Goal: Transaction & Acquisition: Purchase product/service

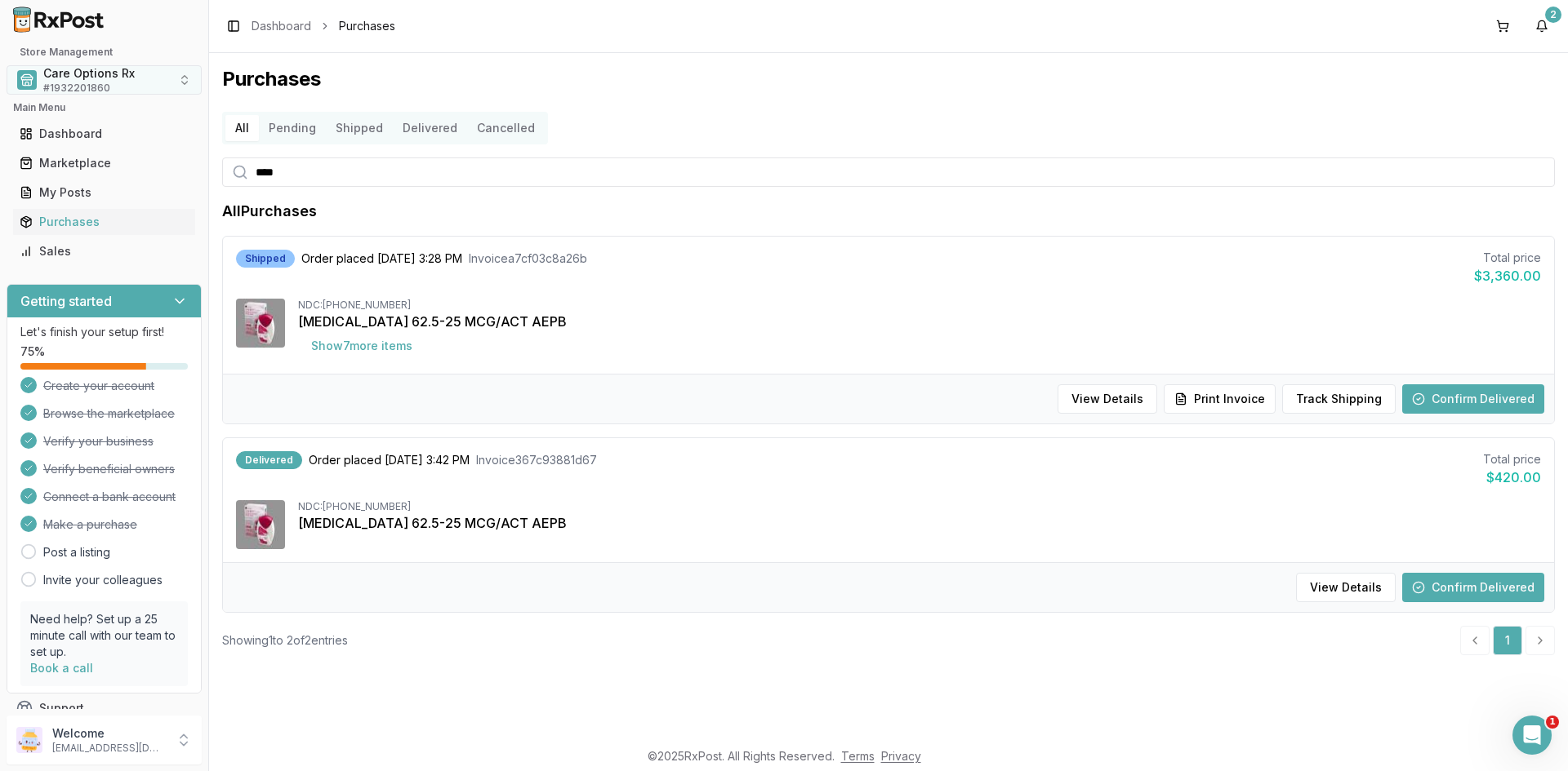
click at [62, 81] on span "Care Options Rx" at bounding box center [89, 73] width 92 height 17
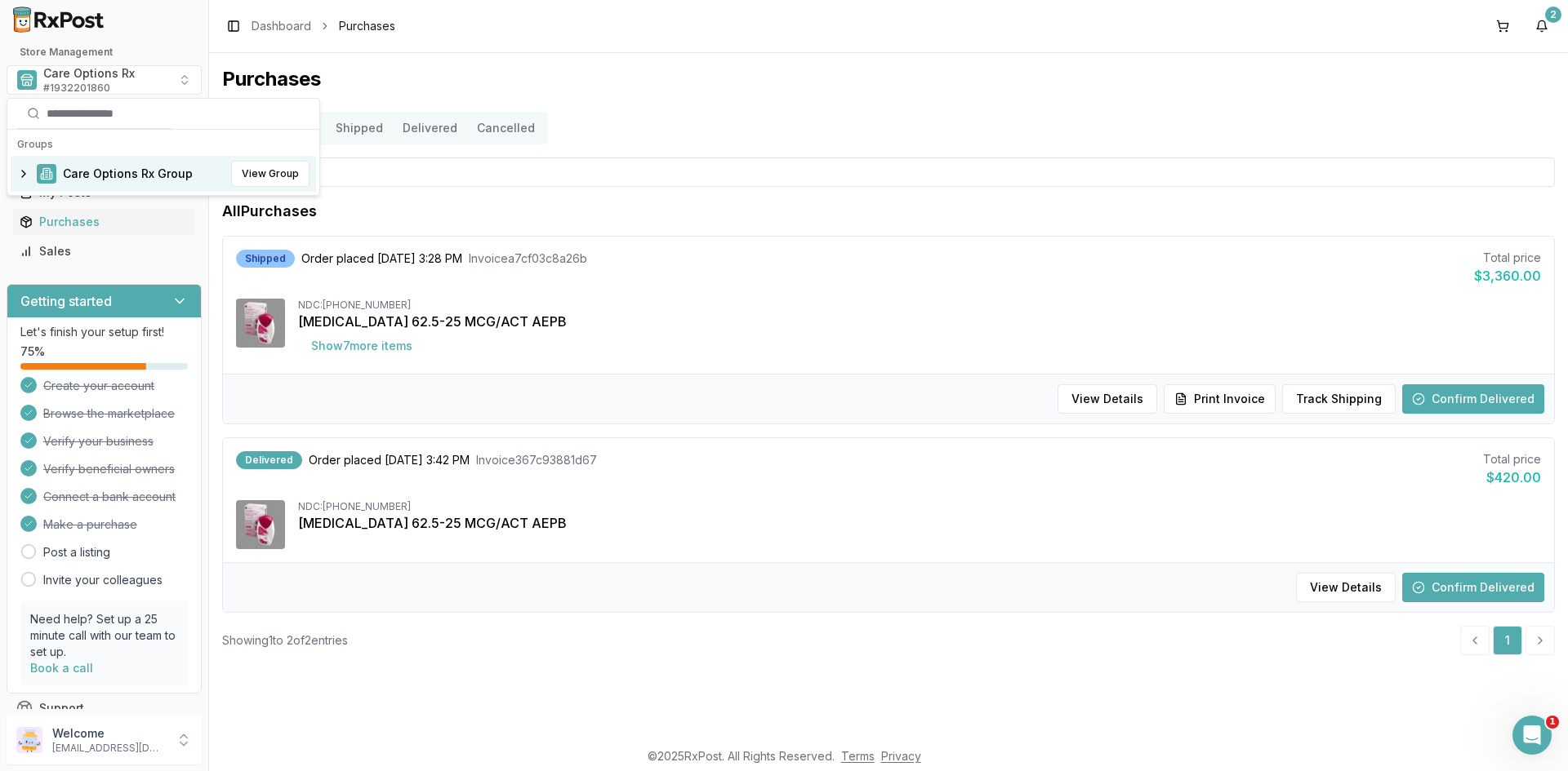
click at [78, 174] on span "Care Options Rx Group" at bounding box center [128, 174] width 130 height 17
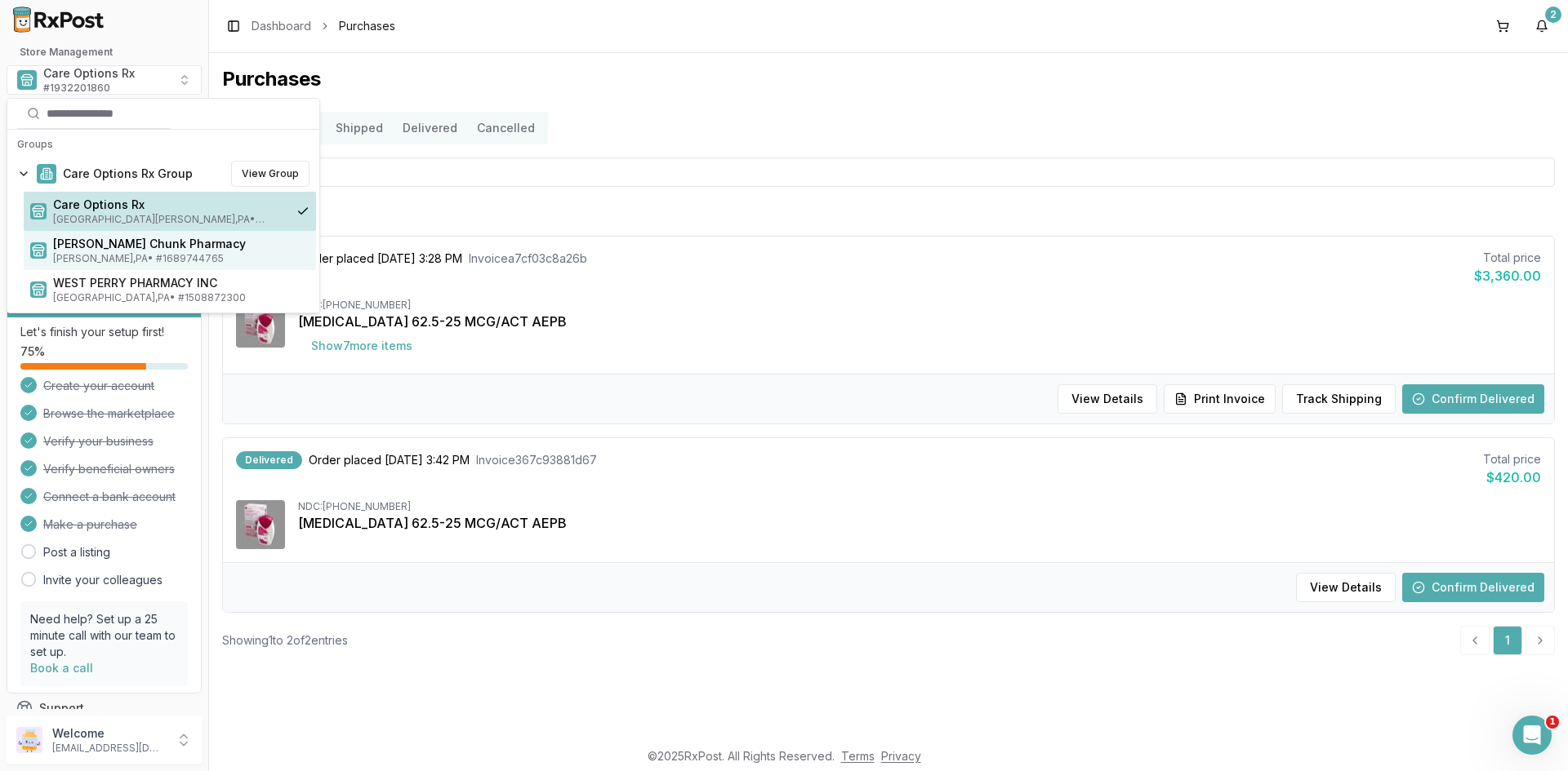
click at [110, 254] on span "[PERSON_NAME] , [GEOGRAPHIC_DATA] • # 1689744765" at bounding box center [181, 258] width 256 height 13
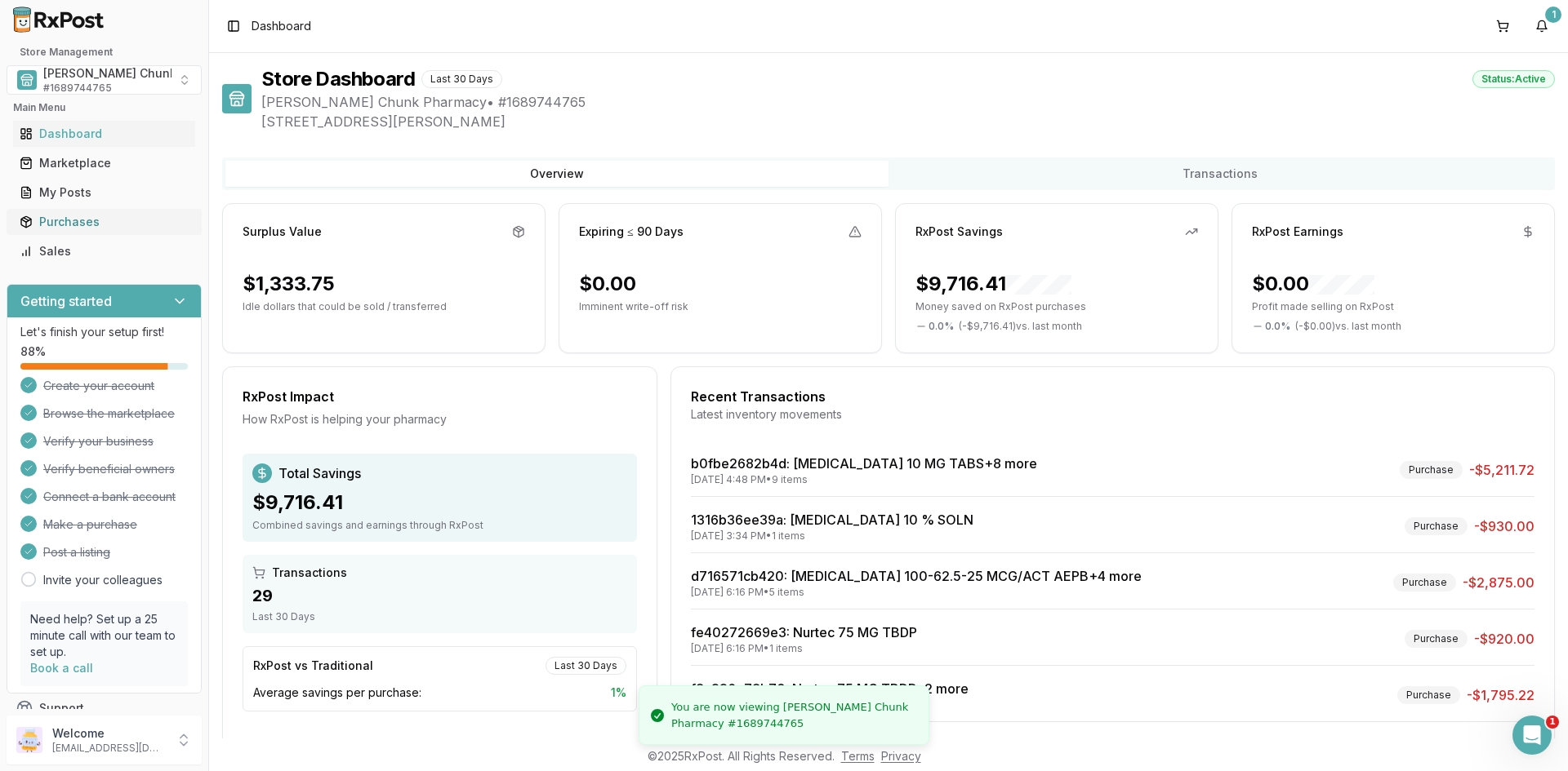
click at [68, 223] on div "Purchases" at bounding box center [104, 221] width 169 height 17
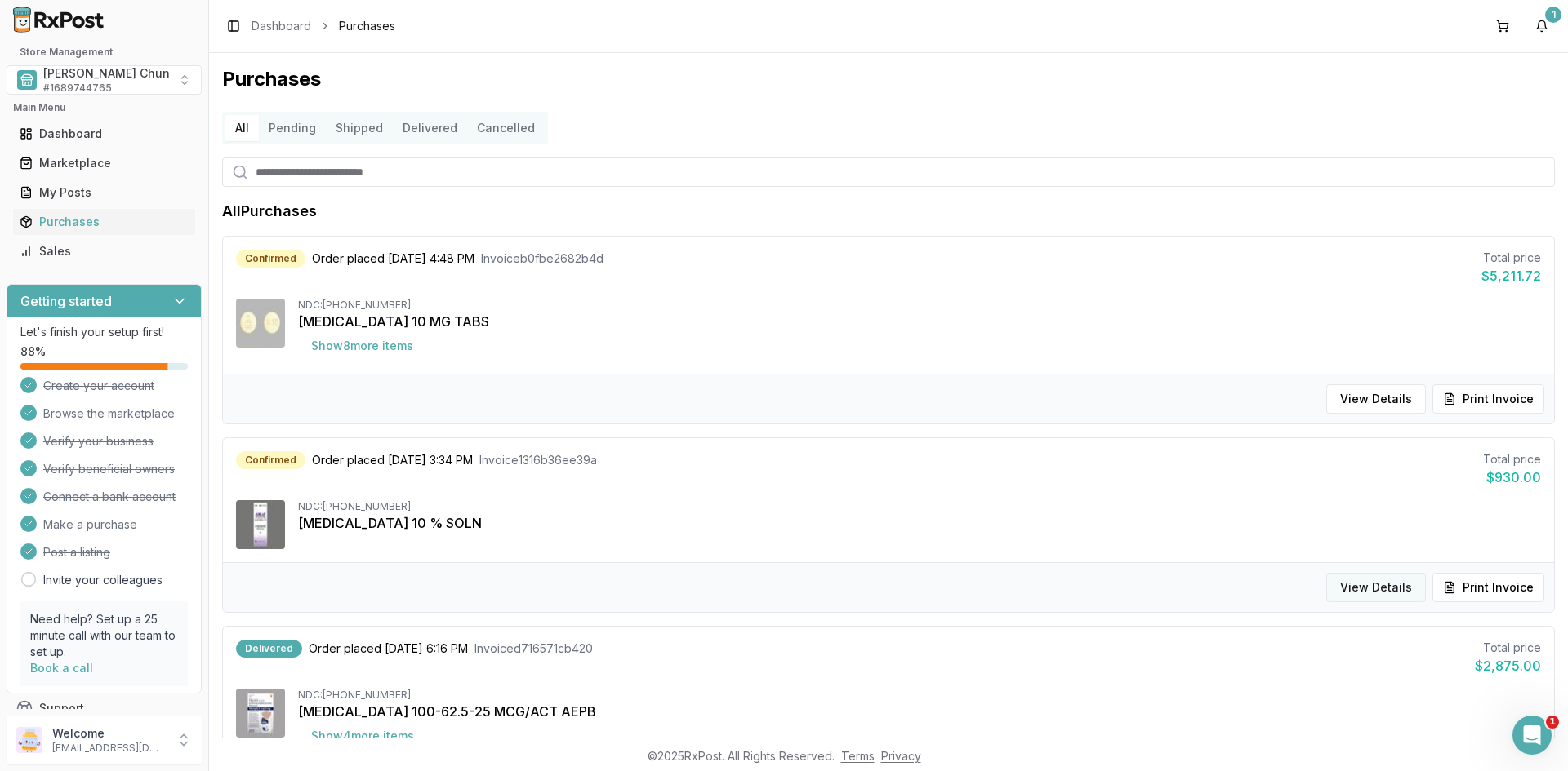
click at [1369, 590] on button "View Details" at bounding box center [1375, 588] width 100 height 30
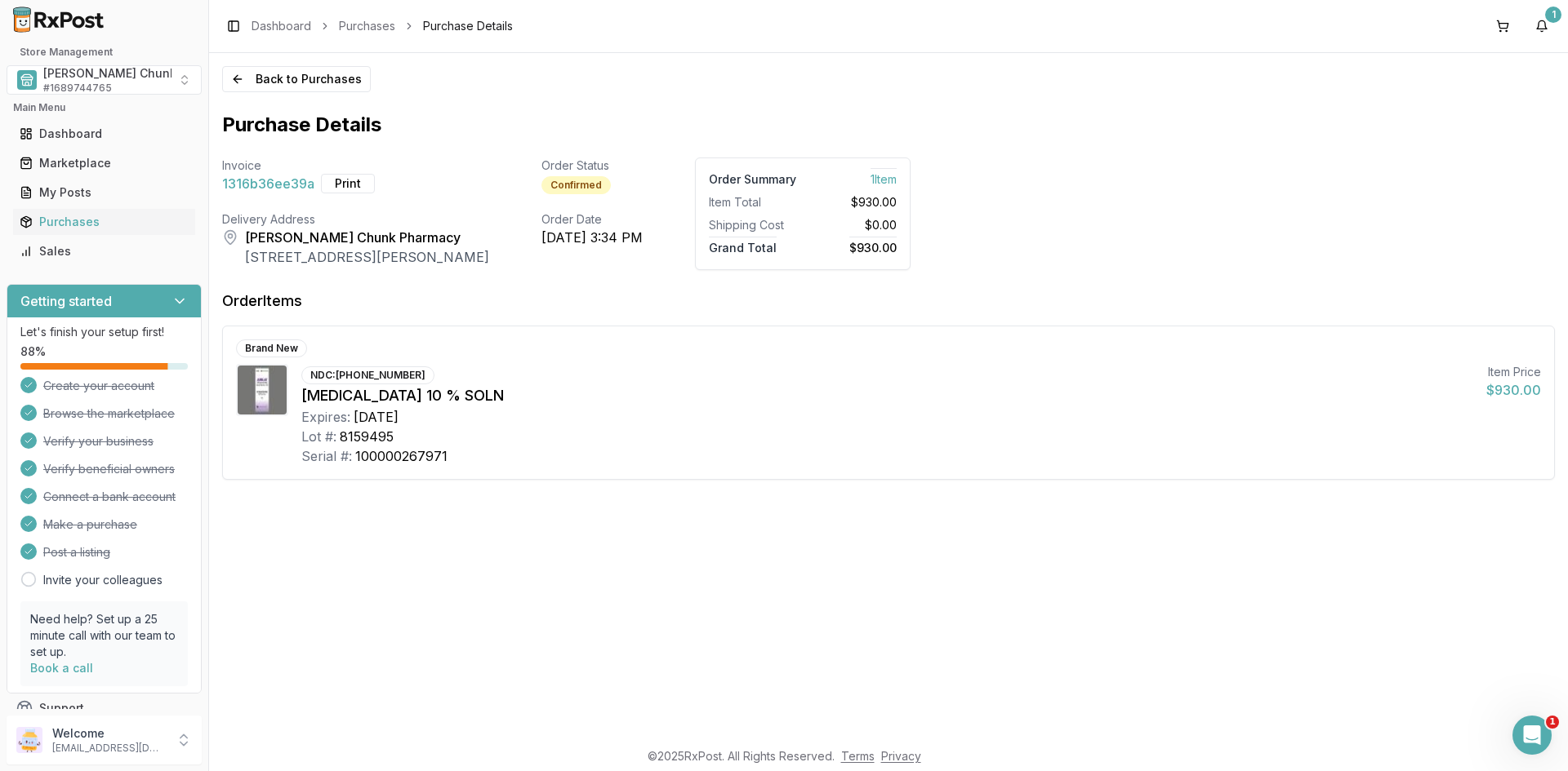
click at [271, 185] on span "1316b36ee39a" at bounding box center [268, 184] width 92 height 20
click at [265, 185] on span "1316b36ee39a" at bounding box center [268, 184] width 92 height 20
click at [611, 185] on div "Confirmed" at bounding box center [576, 185] width 69 height 18
drag, startPoint x: 963, startPoint y: 178, endPoint x: 939, endPoint y: 177, distance: 24.0
click at [897, 177] on span "1 Item" at bounding box center [883, 177] width 26 height 18
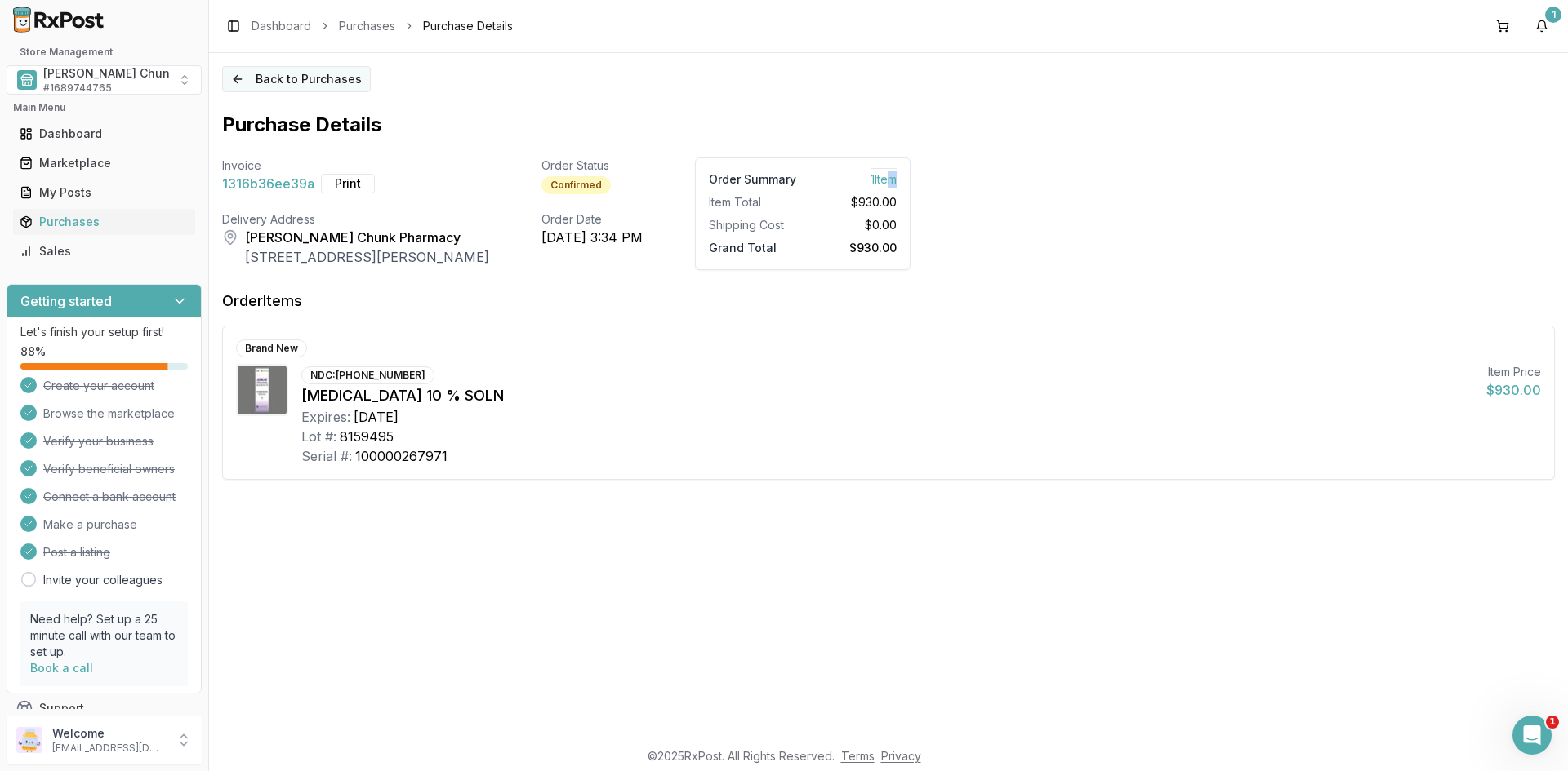
click at [278, 79] on button "Back to Purchases" at bounding box center [297, 79] width 148 height 26
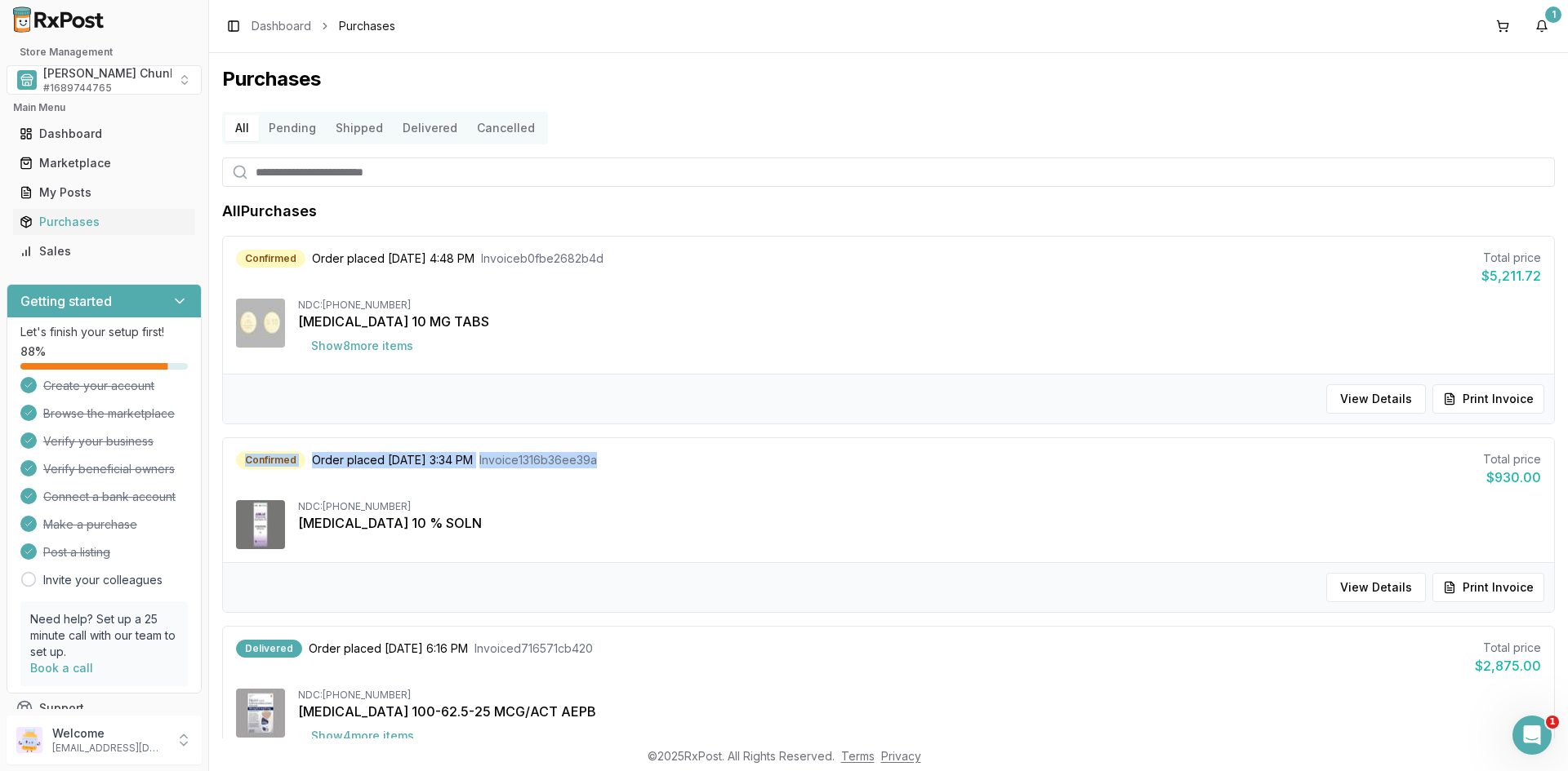
drag, startPoint x: 244, startPoint y: 461, endPoint x: 625, endPoint y: 455, distance: 381.0
click at [597, 455] on div "Confirmed Order placed [DATE] 3:34 PM Invoice 1316b36ee39a" at bounding box center [416, 461] width 361 height 18
copy div "Confirmed Order placed [DATE] 3:34 PM Invoice 1316b36ee39a"
click at [1354, 50] on div "Toggle Sidebar Dashboard Purchases 1" at bounding box center [888, 26] width 1358 height 52
click at [75, 79] on span "[PERSON_NAME] Chunk Pharmacy" at bounding box center [139, 73] width 193 height 17
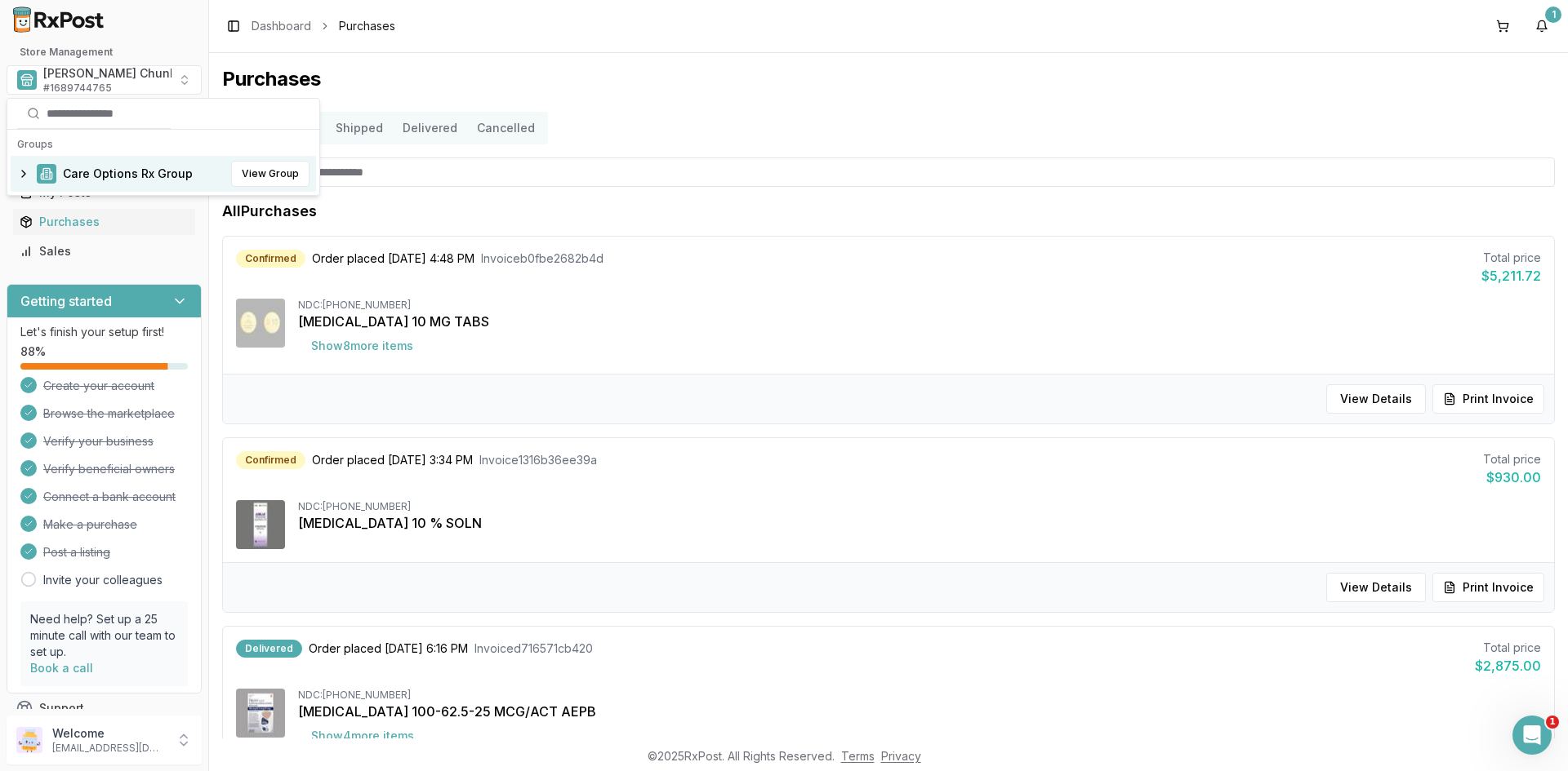
click at [72, 172] on span "Care Options Rx Group" at bounding box center [128, 174] width 130 height 17
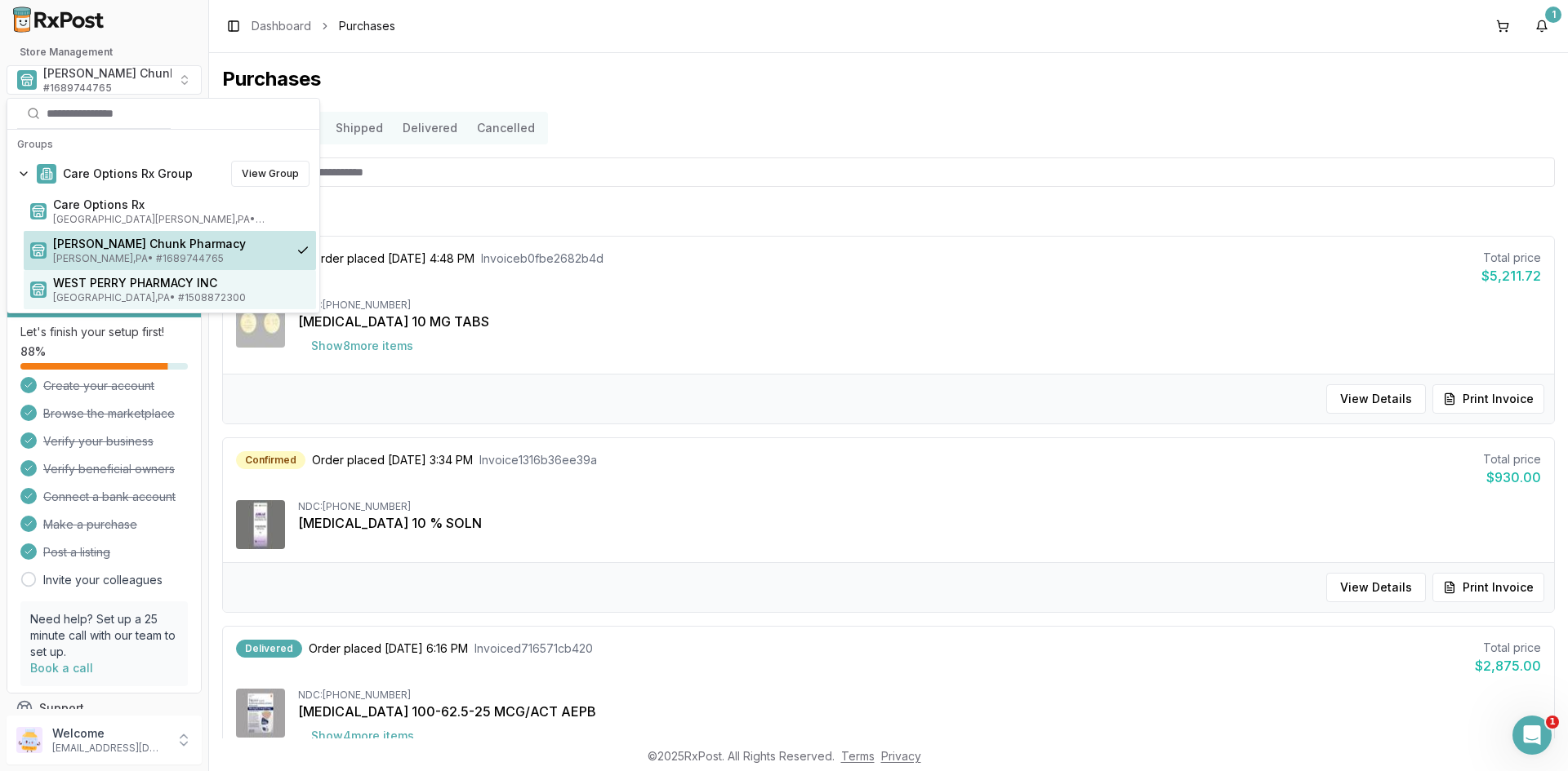
click at [68, 288] on span "WEST PERRY PHARMACY INC" at bounding box center [181, 283] width 256 height 17
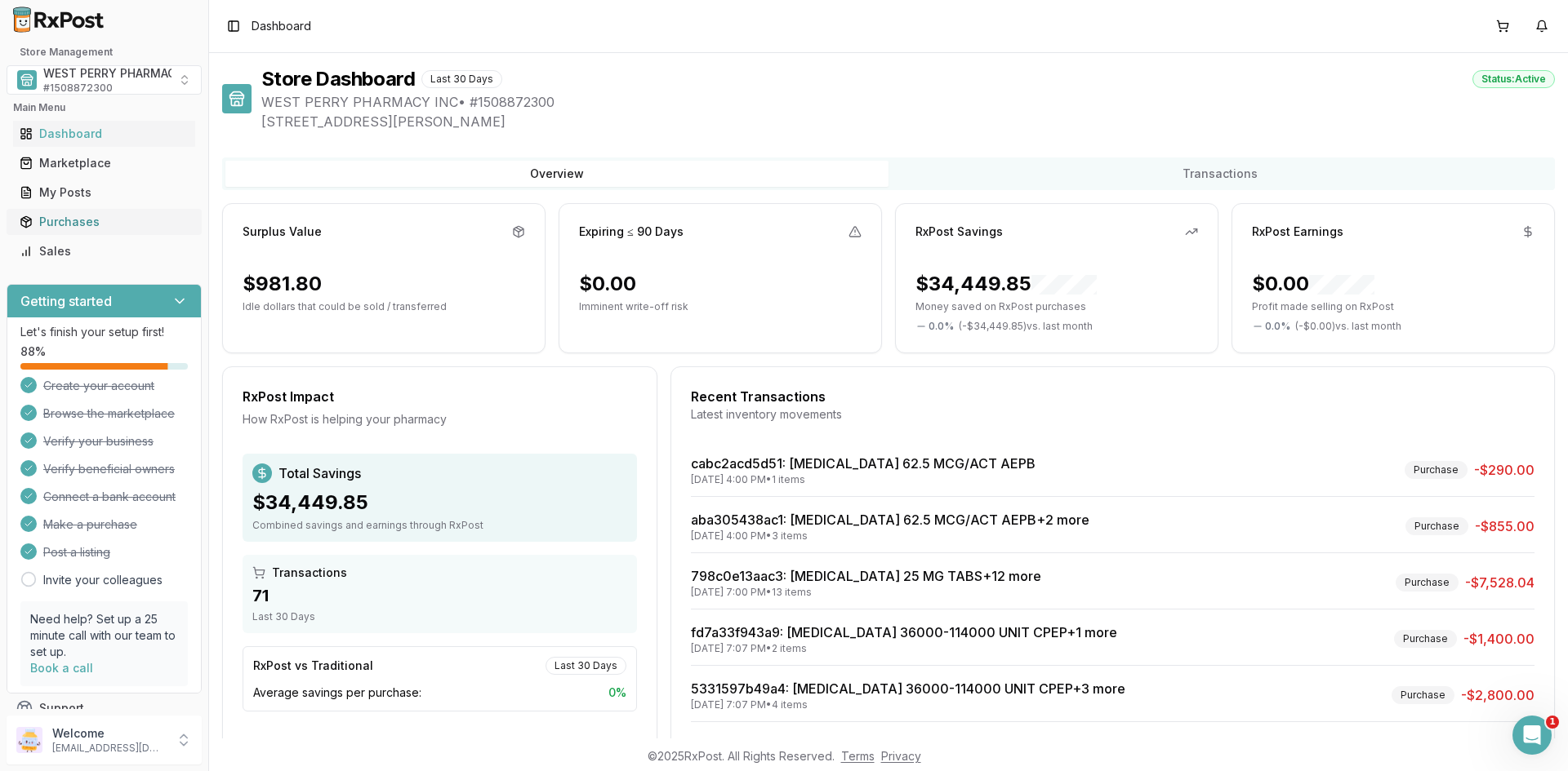
click at [85, 214] on div "Purchases" at bounding box center [104, 221] width 169 height 17
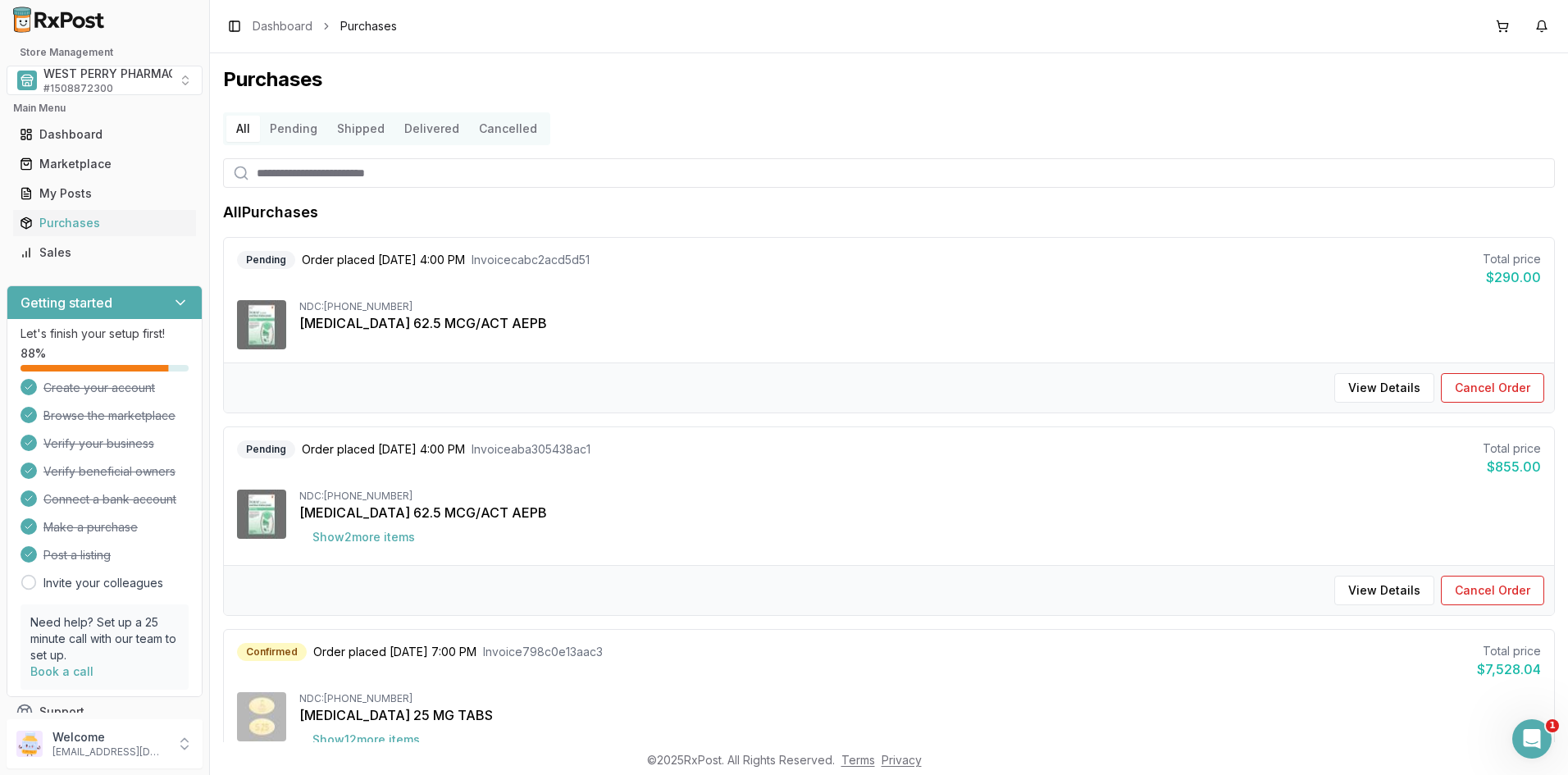
click at [351, 174] on input "search" at bounding box center [889, 173] width 1332 height 30
drag, startPoint x: 802, startPoint y: 37, endPoint x: 803, endPoint y: 74, distance: 37.0
click at [803, 37] on div "Toggle Sidebar Dashboard Purchases" at bounding box center [889, 26] width 1358 height 53
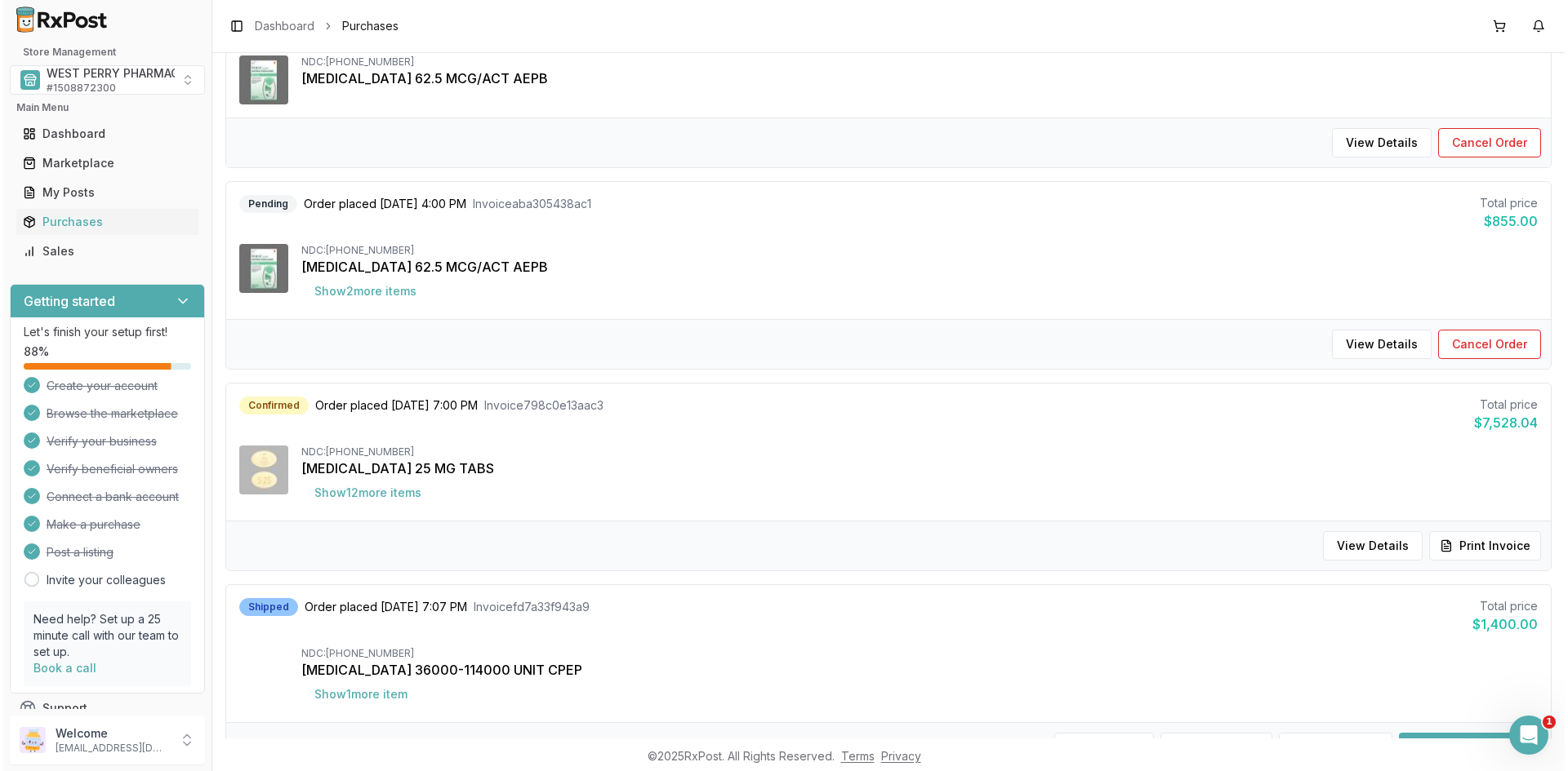
scroll to position [326, 0]
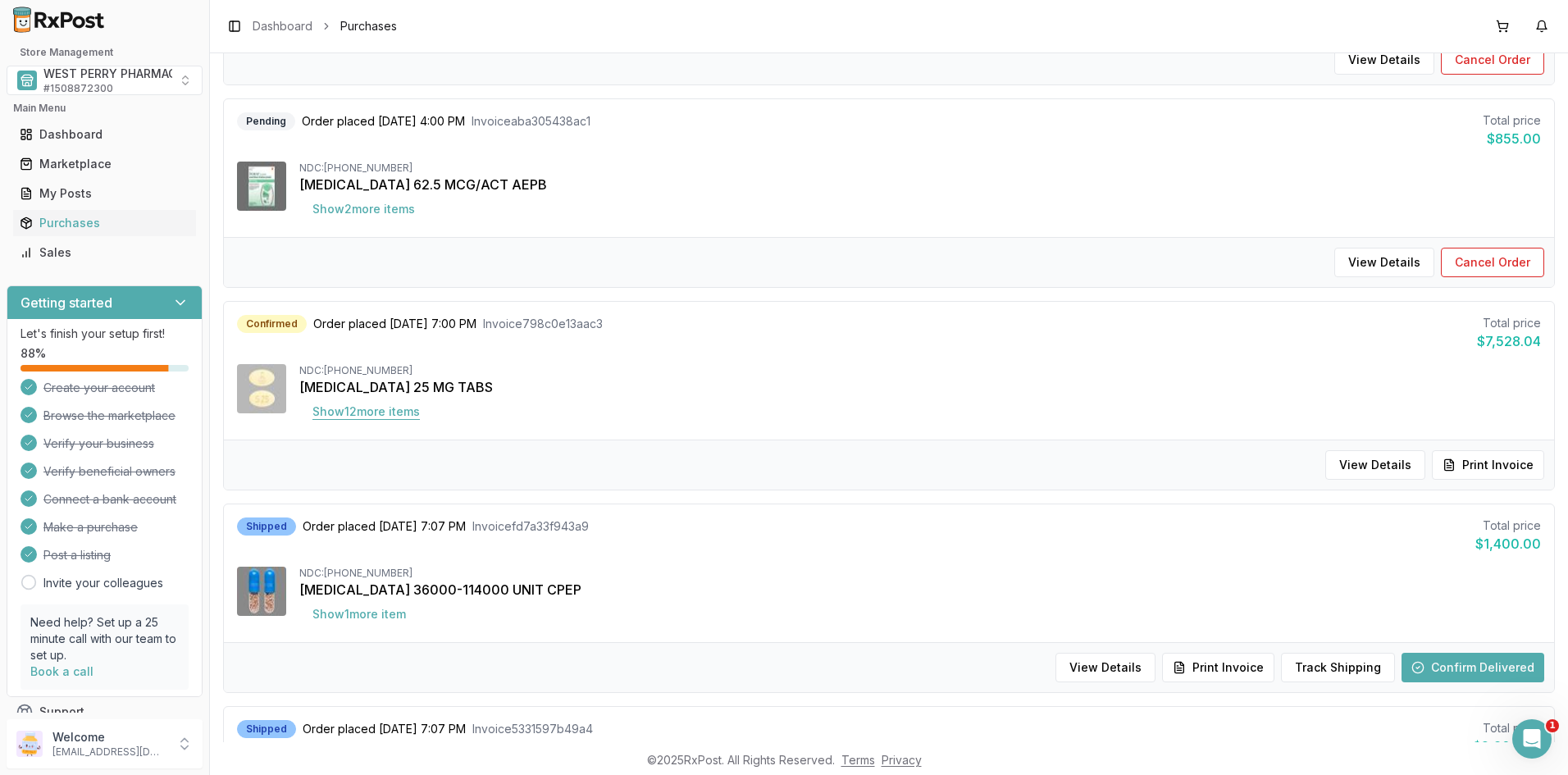
click at [379, 415] on button "Show 12 more item s" at bounding box center [365, 412] width 134 height 30
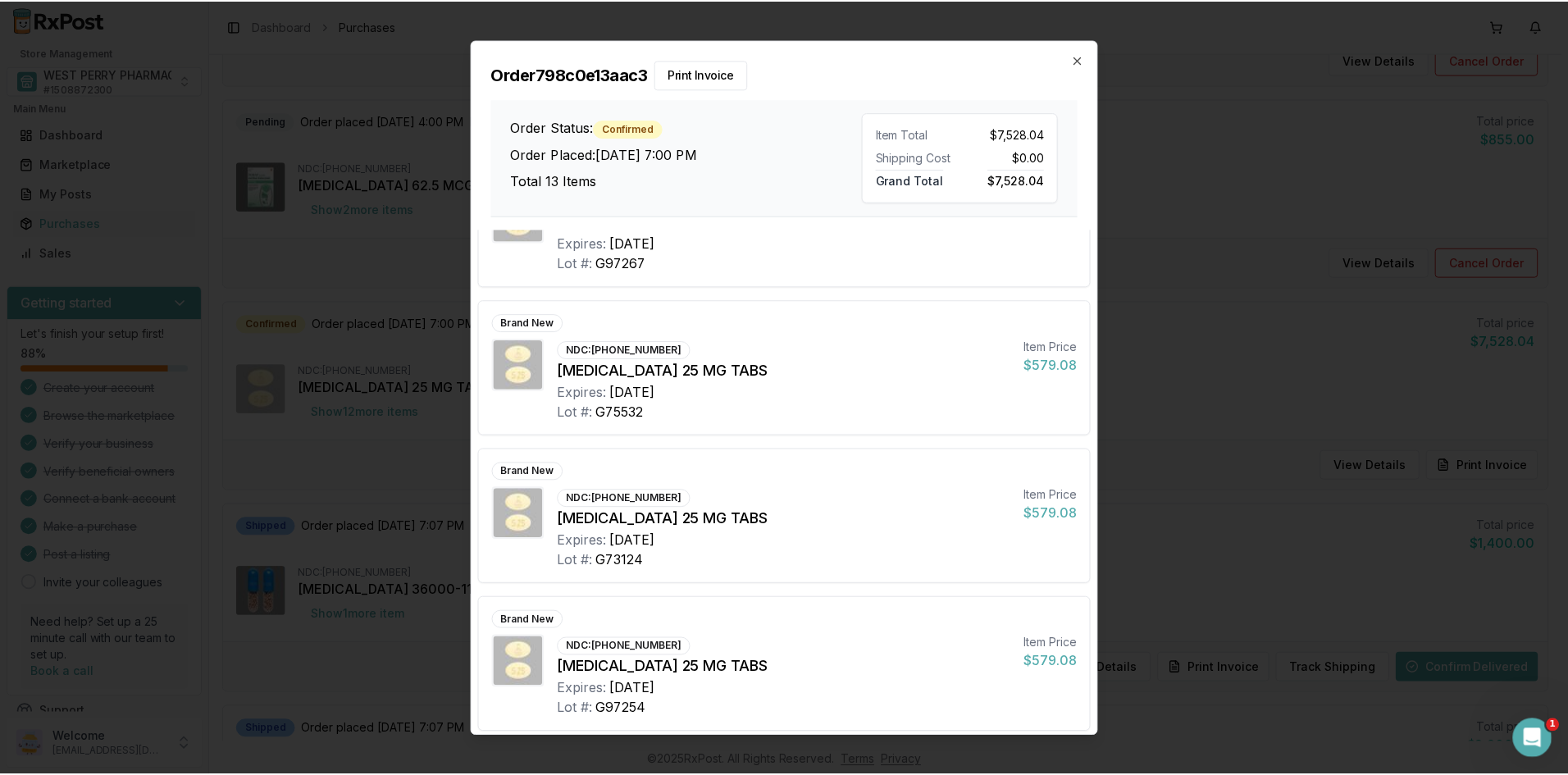
scroll to position [1424, 0]
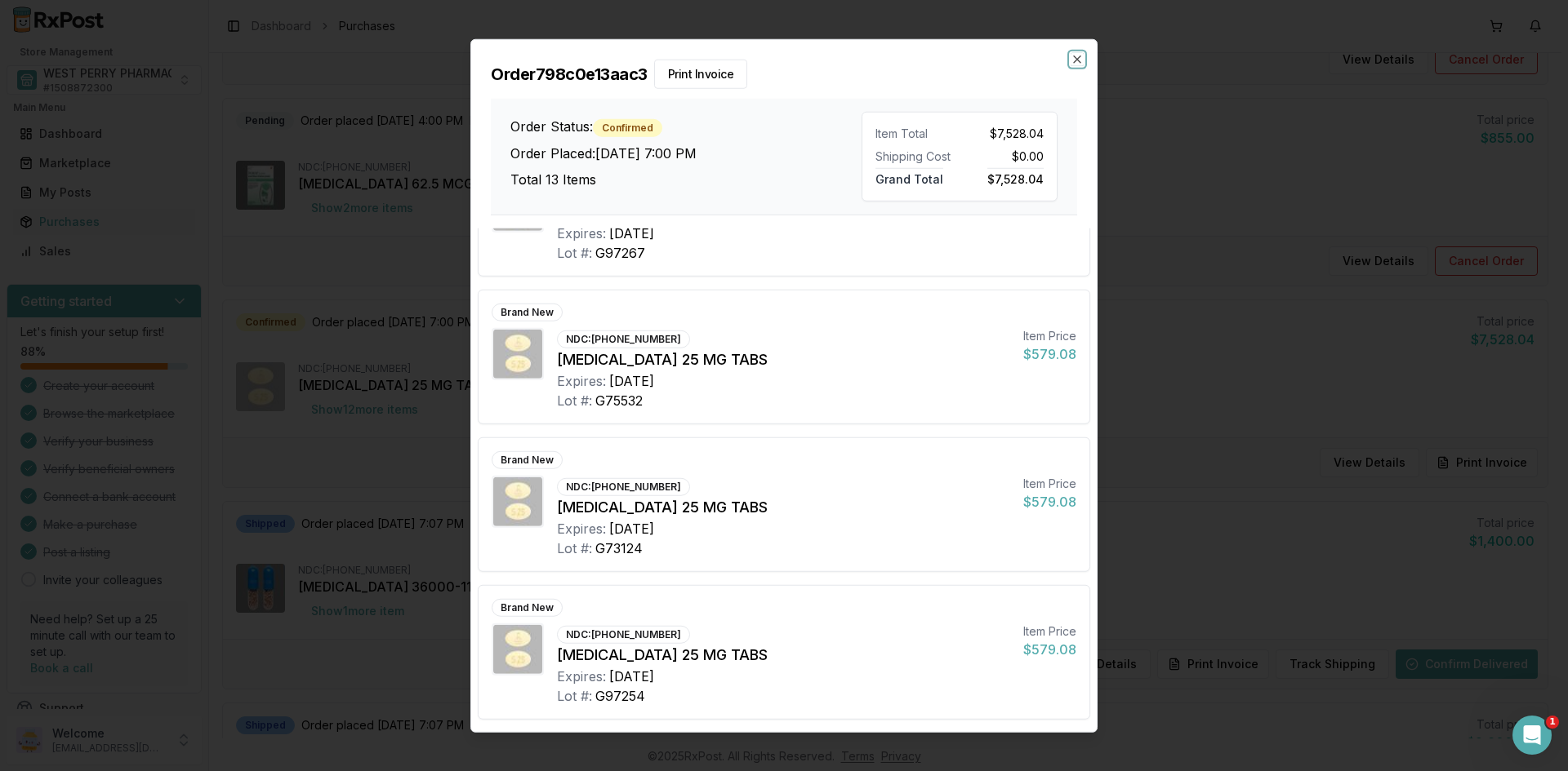
click at [1079, 60] on icon "button" at bounding box center [1077, 58] width 7 height 7
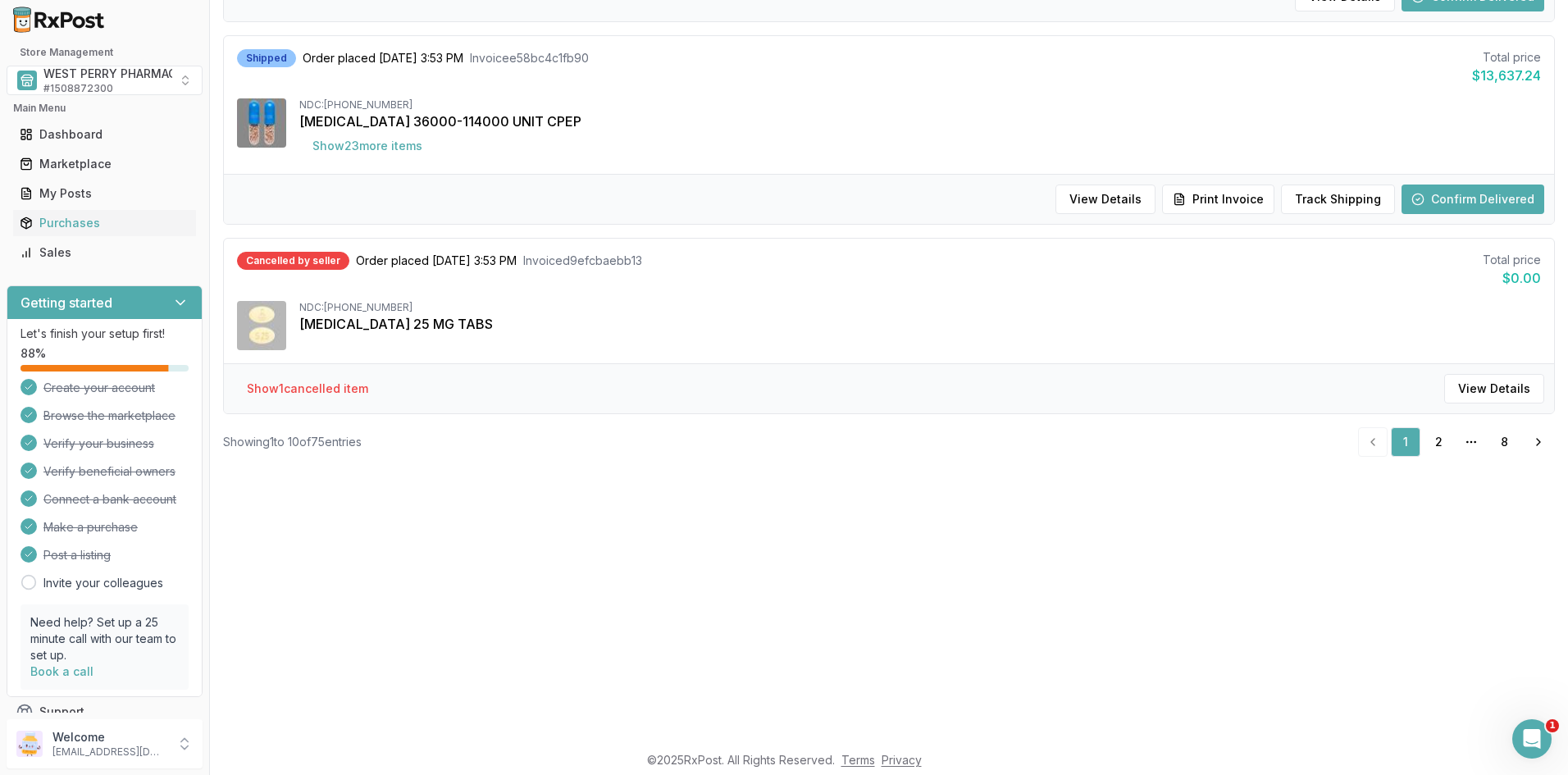
scroll to position [493, 0]
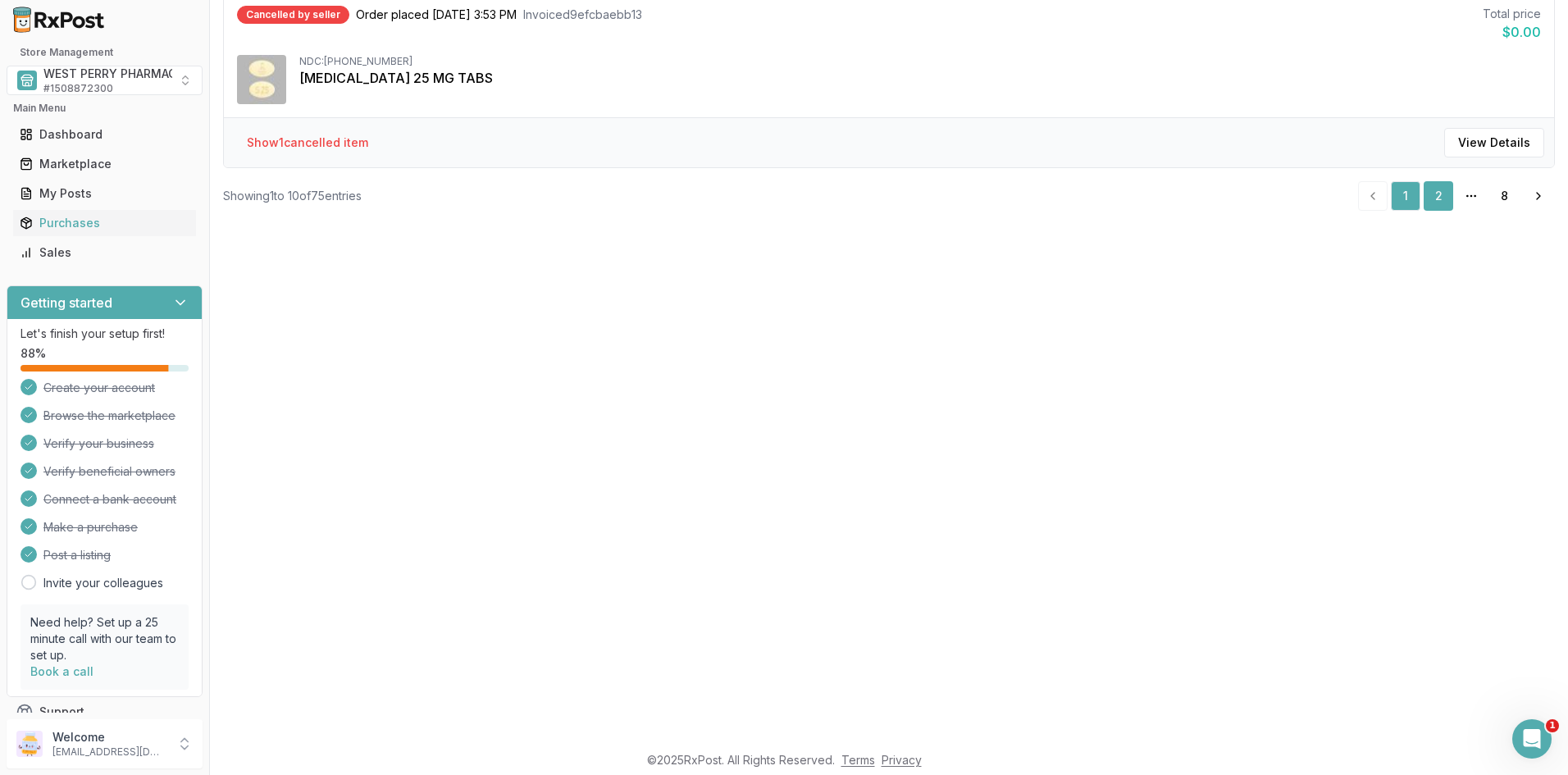
click at [1428, 190] on link "2" at bounding box center [1439, 197] width 30 height 30
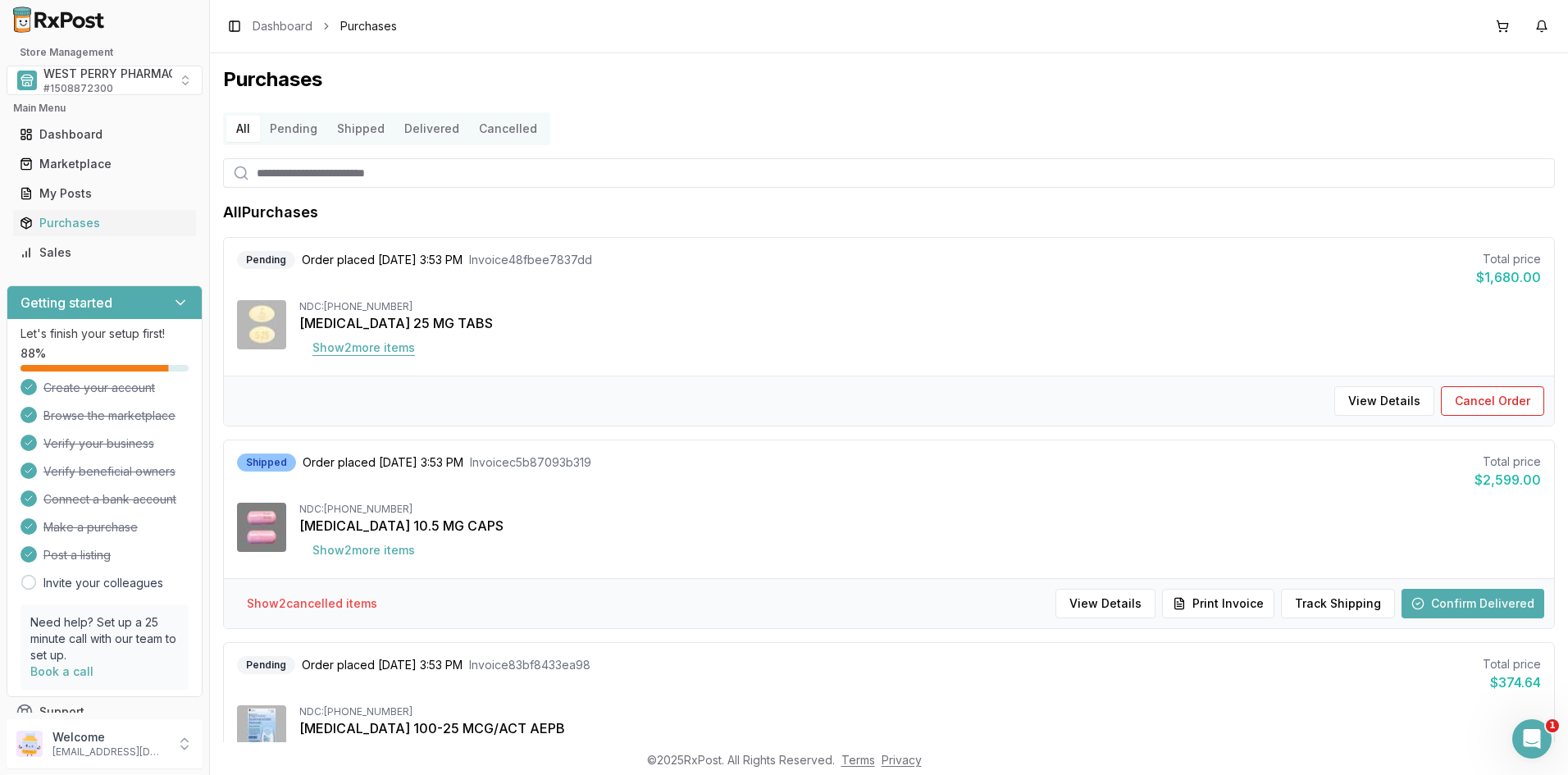
click at [372, 352] on button "Show 2 more item s" at bounding box center [363, 348] width 129 height 30
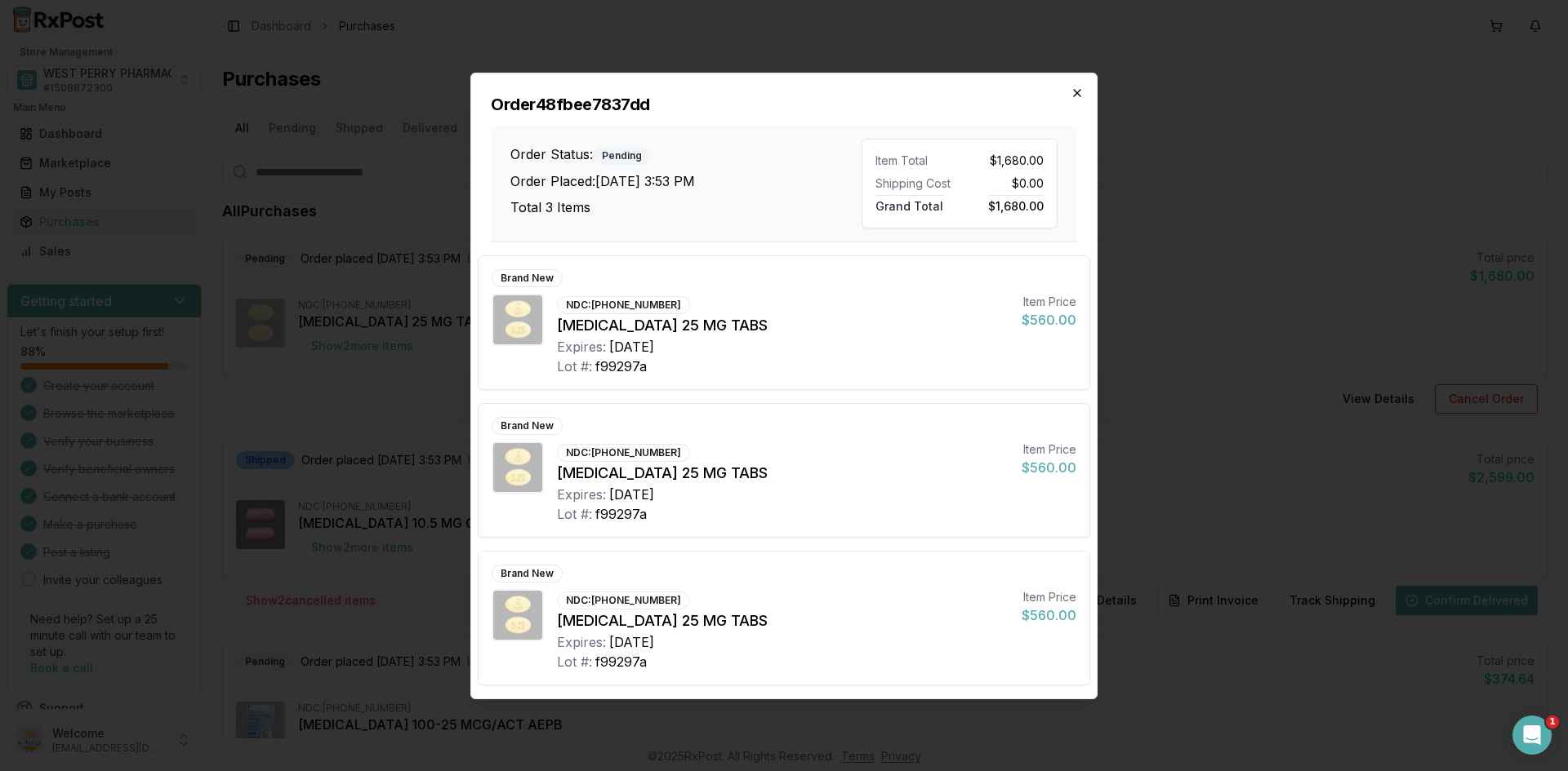
click at [1079, 95] on icon "button" at bounding box center [1077, 93] width 7 height 7
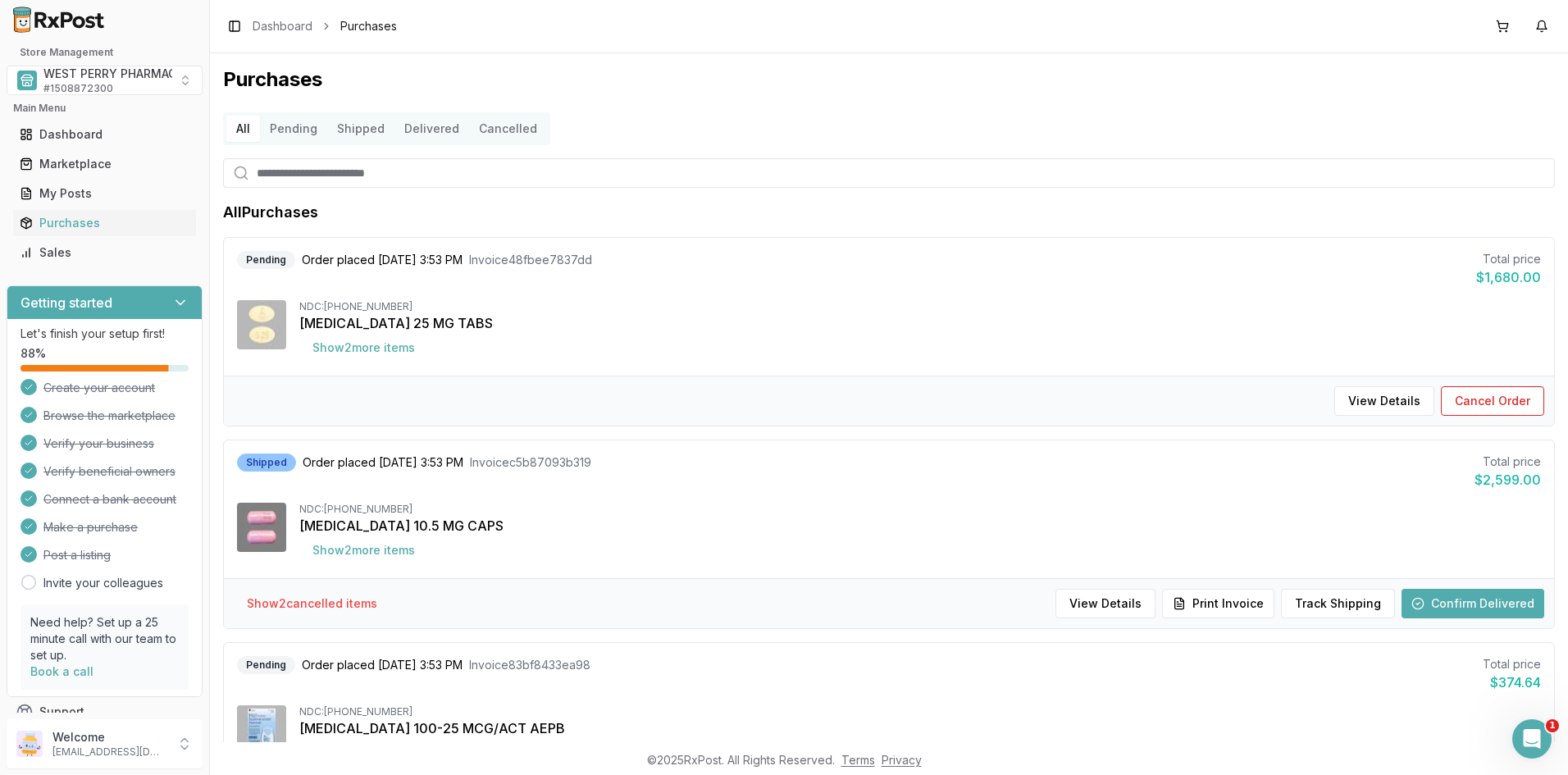
click at [332, 177] on input "search" at bounding box center [889, 173] width 1332 height 30
type input "*********"
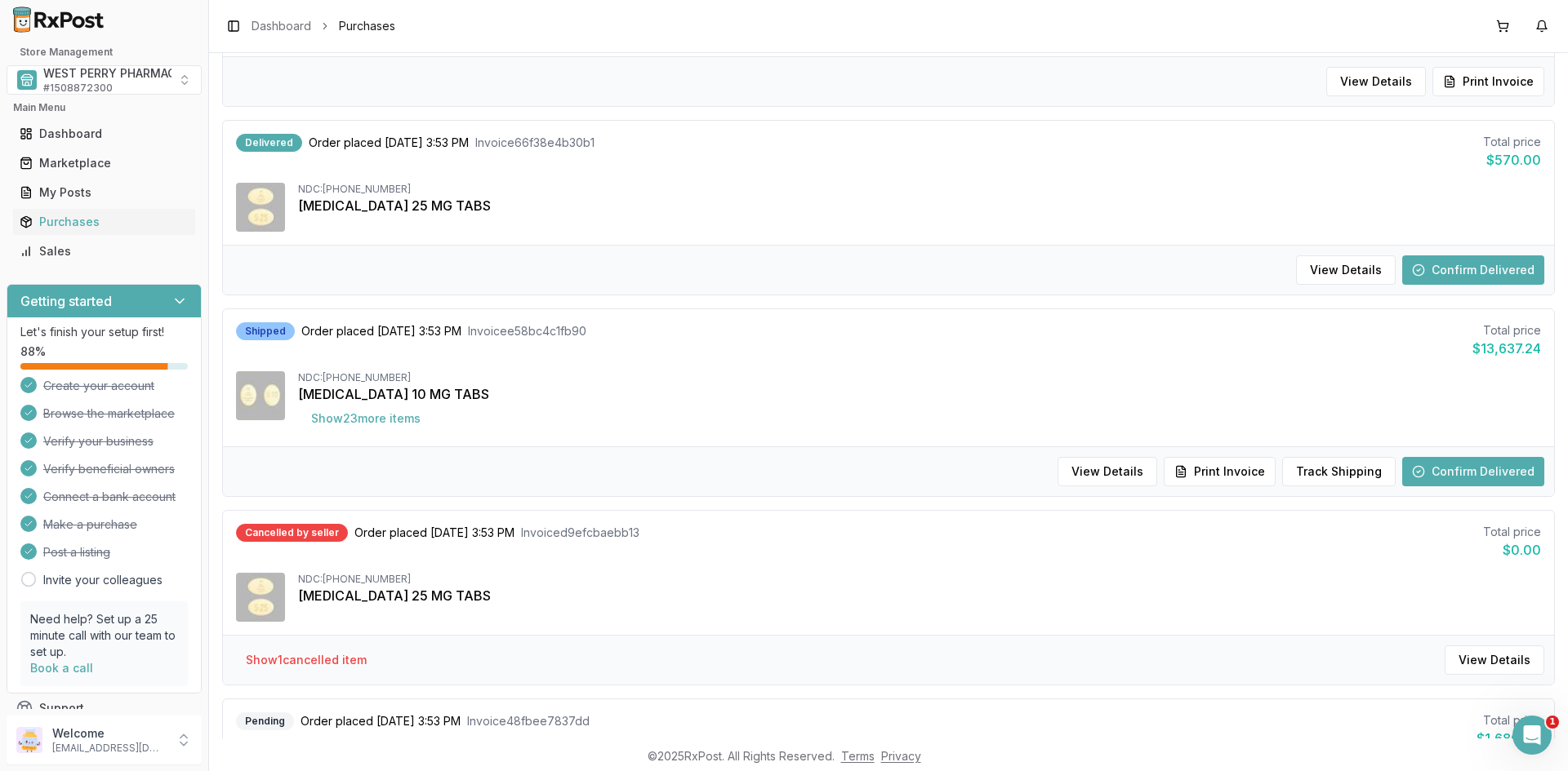
scroll to position [326, 0]
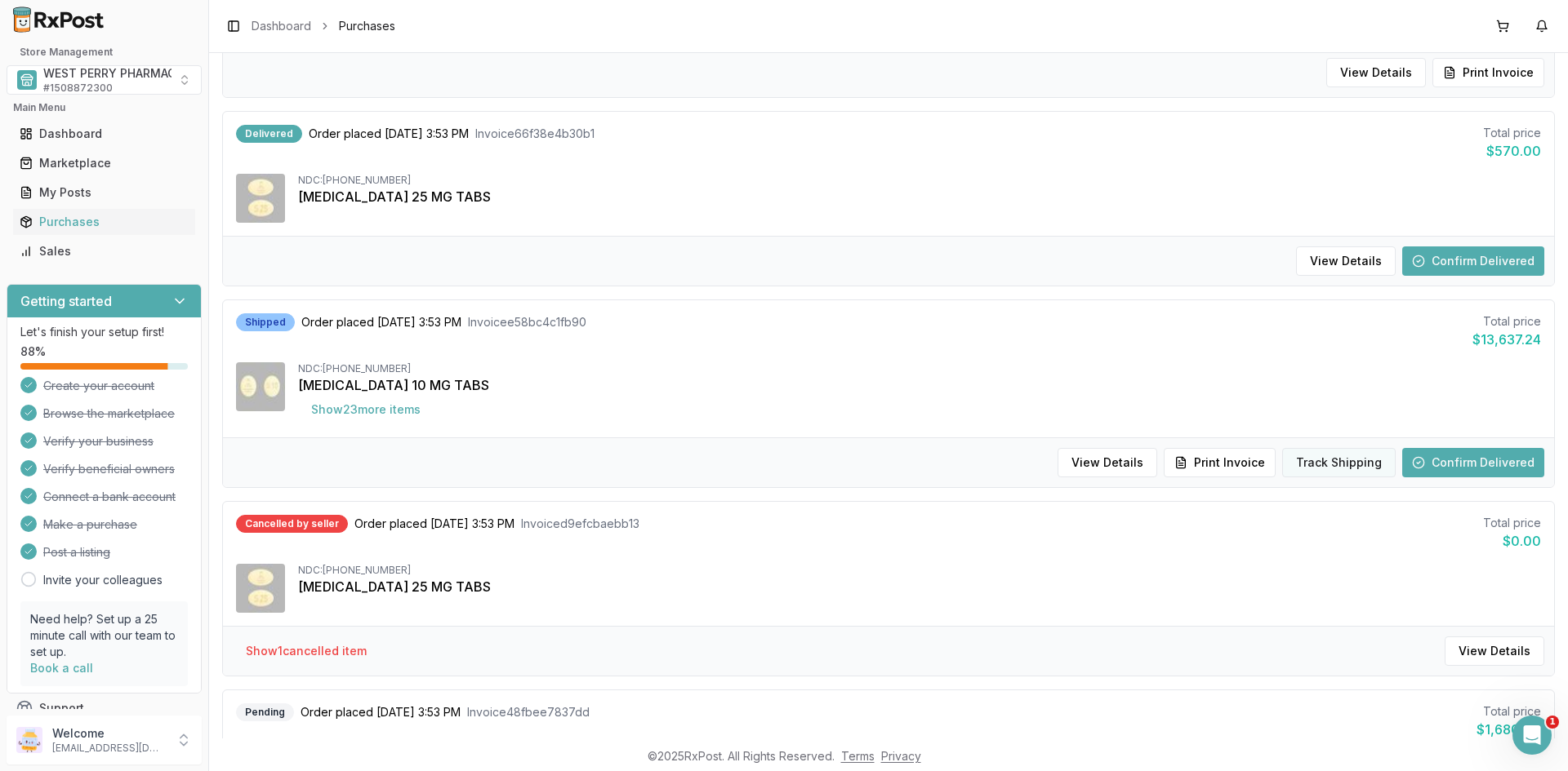
click at [1350, 459] on button "Track Shipping" at bounding box center [1339, 463] width 114 height 30
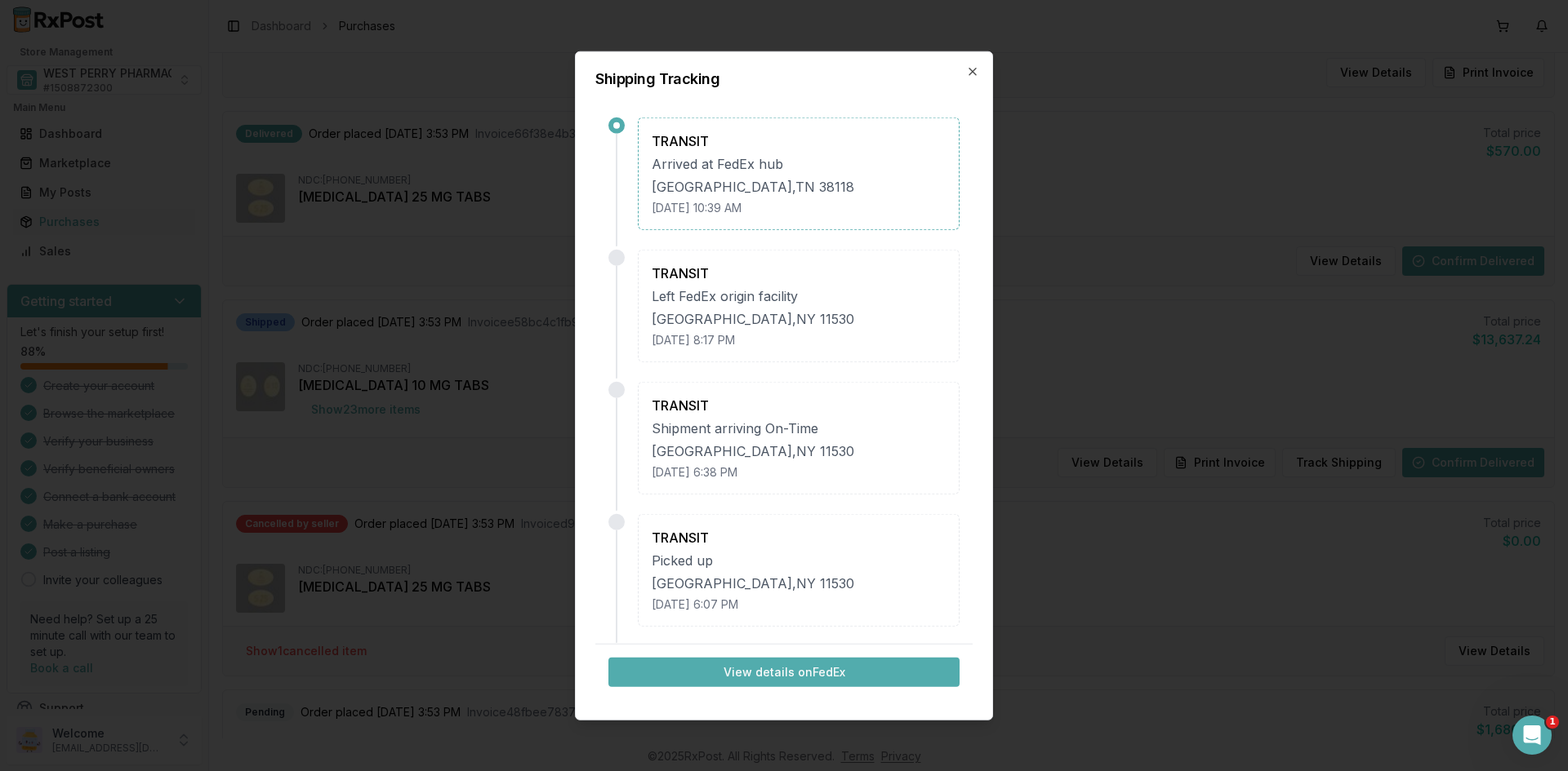
click at [752, 663] on button "View details on FedEx" at bounding box center [783, 673] width 351 height 30
click at [977, 72] on icon "button" at bounding box center [972, 70] width 13 height 13
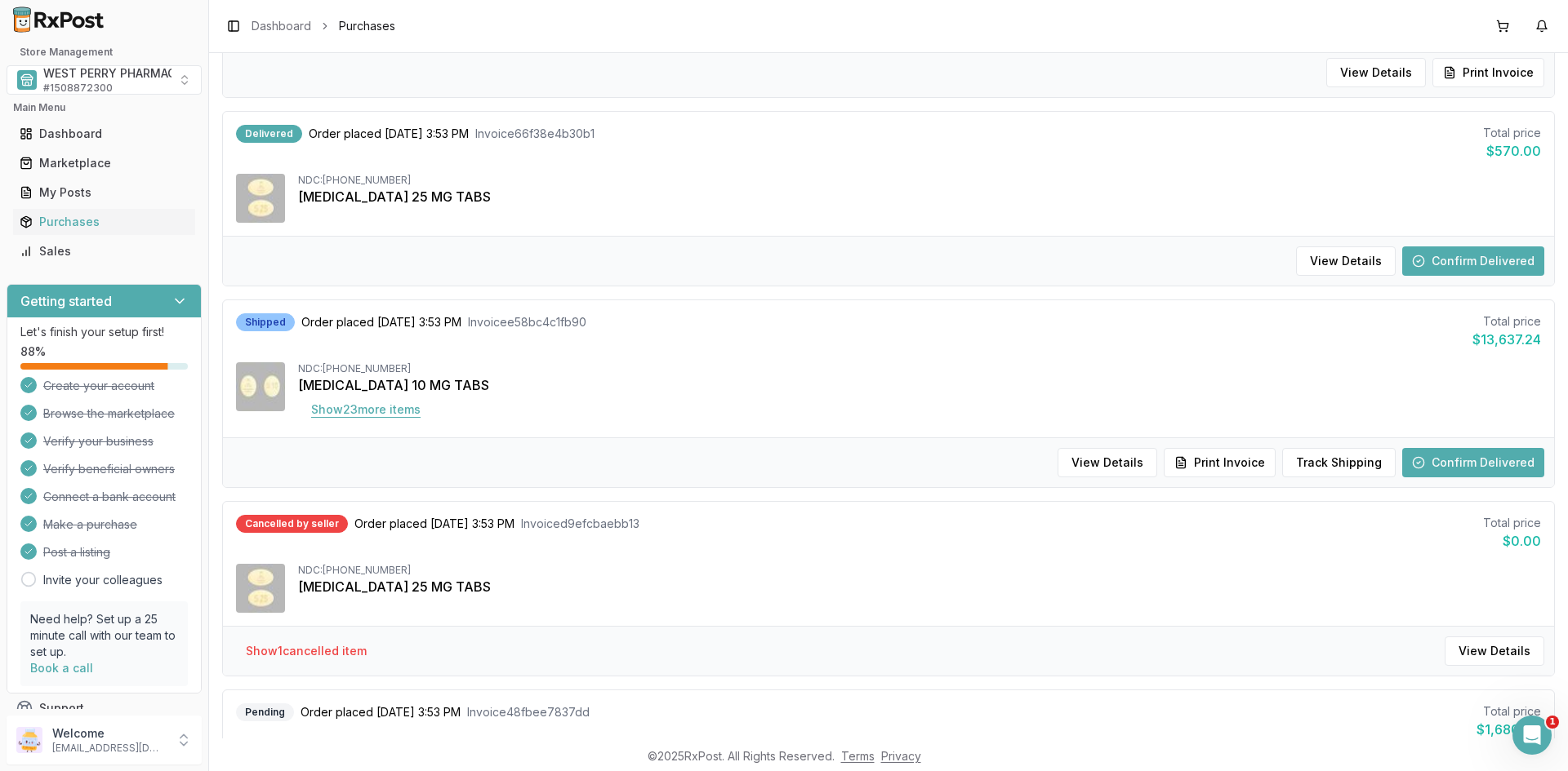
click at [399, 407] on button "Show 23 more item s" at bounding box center [365, 410] width 135 height 30
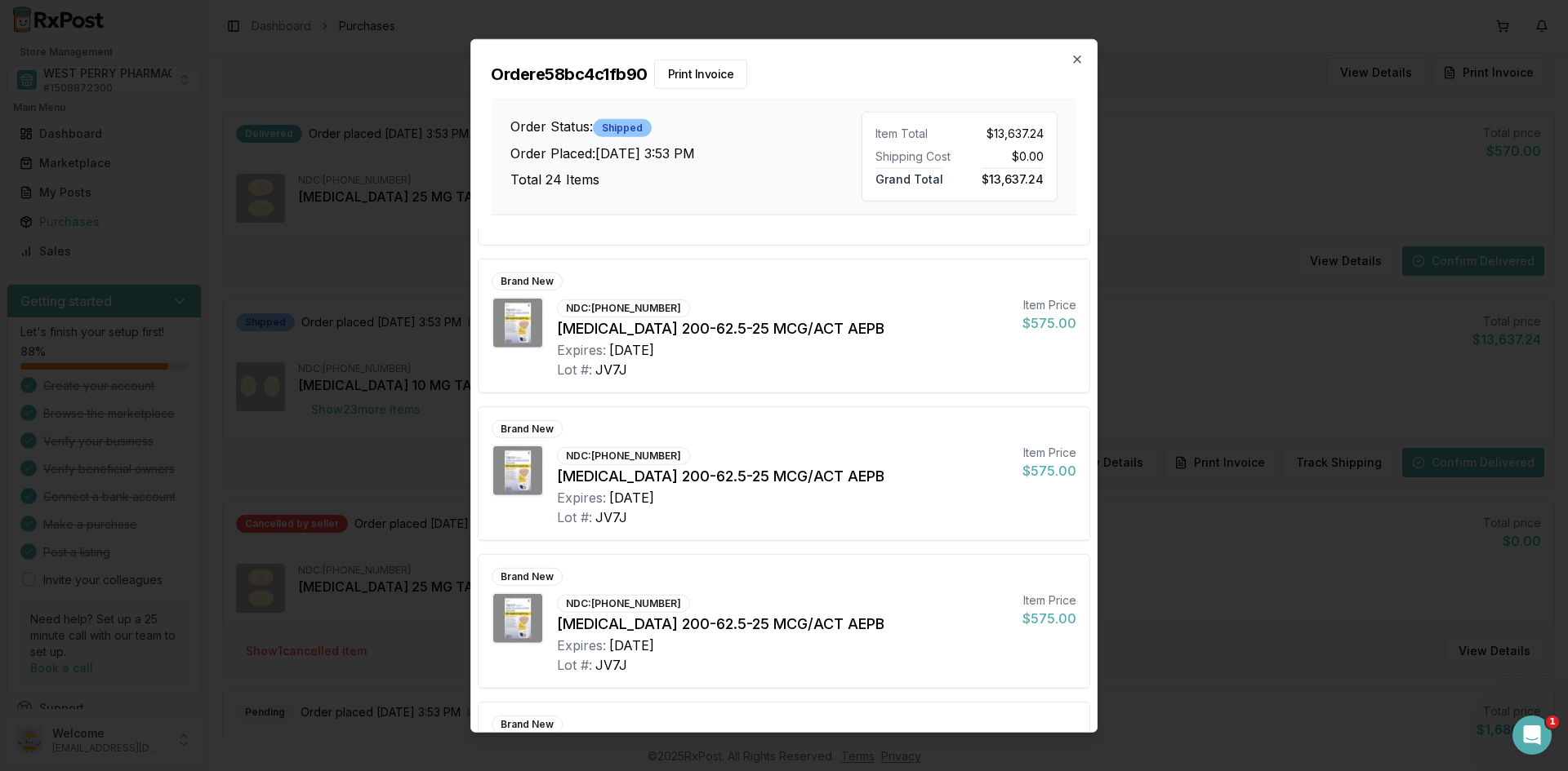
scroll to position [3041, 0]
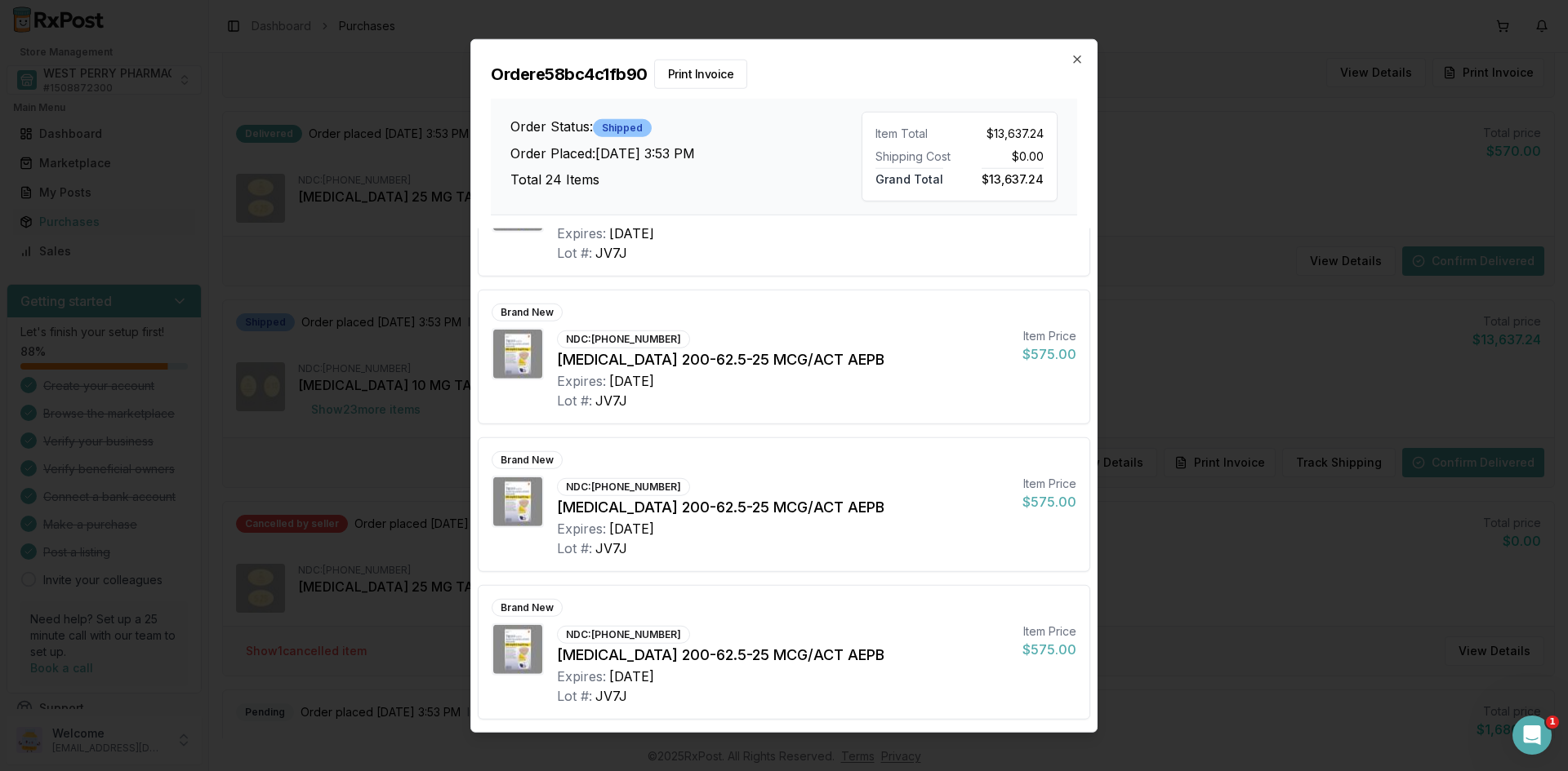
click at [1072, 46] on div "Order e58bc4c1fb90 Print Invoice Order Status: Shipped Order Placed: [DATE] 3:5…" at bounding box center [784, 128] width 626 height 176
click at [1075, 53] on icon "button" at bounding box center [1077, 58] width 13 height 13
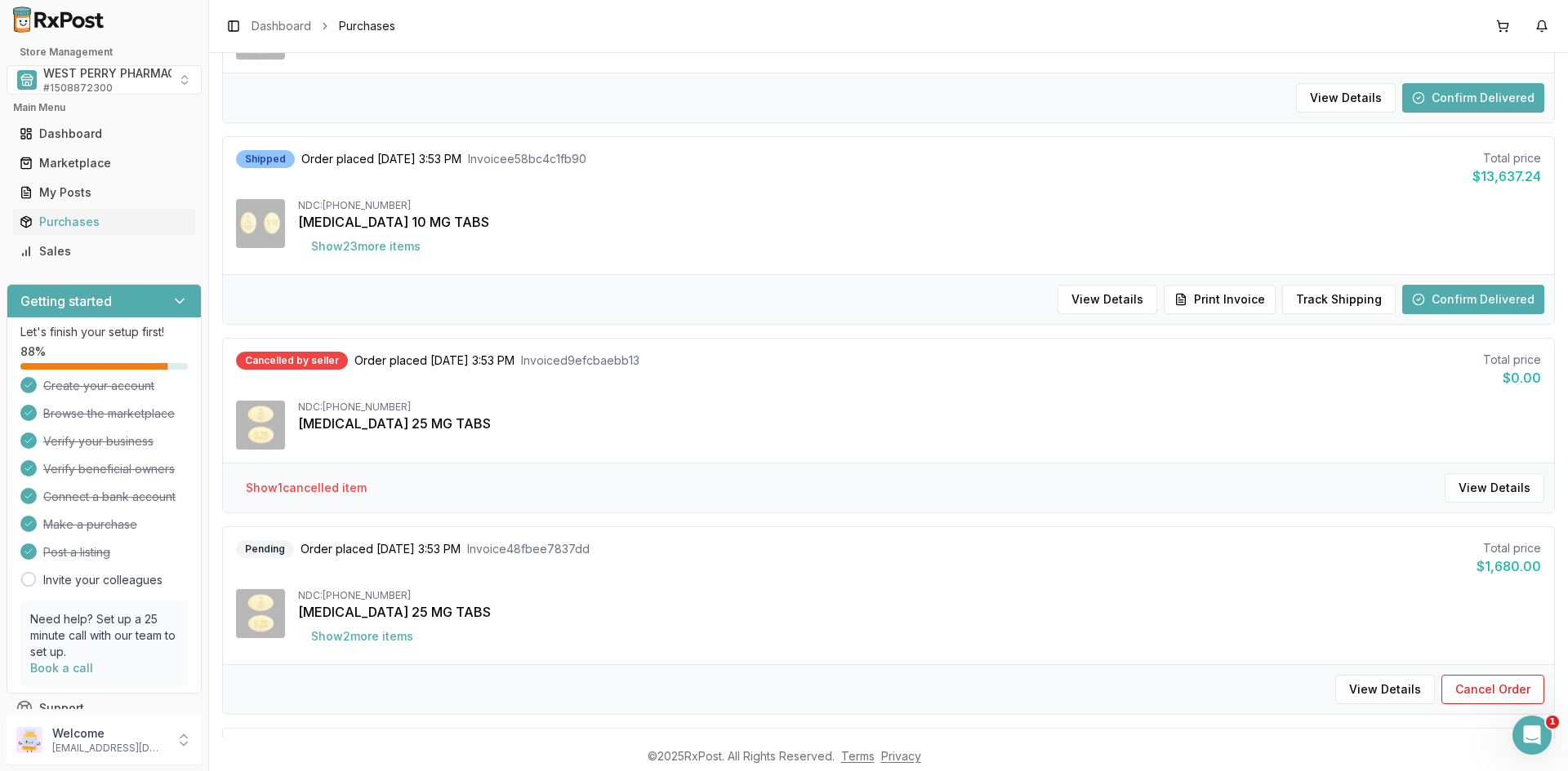
scroll to position [0, 0]
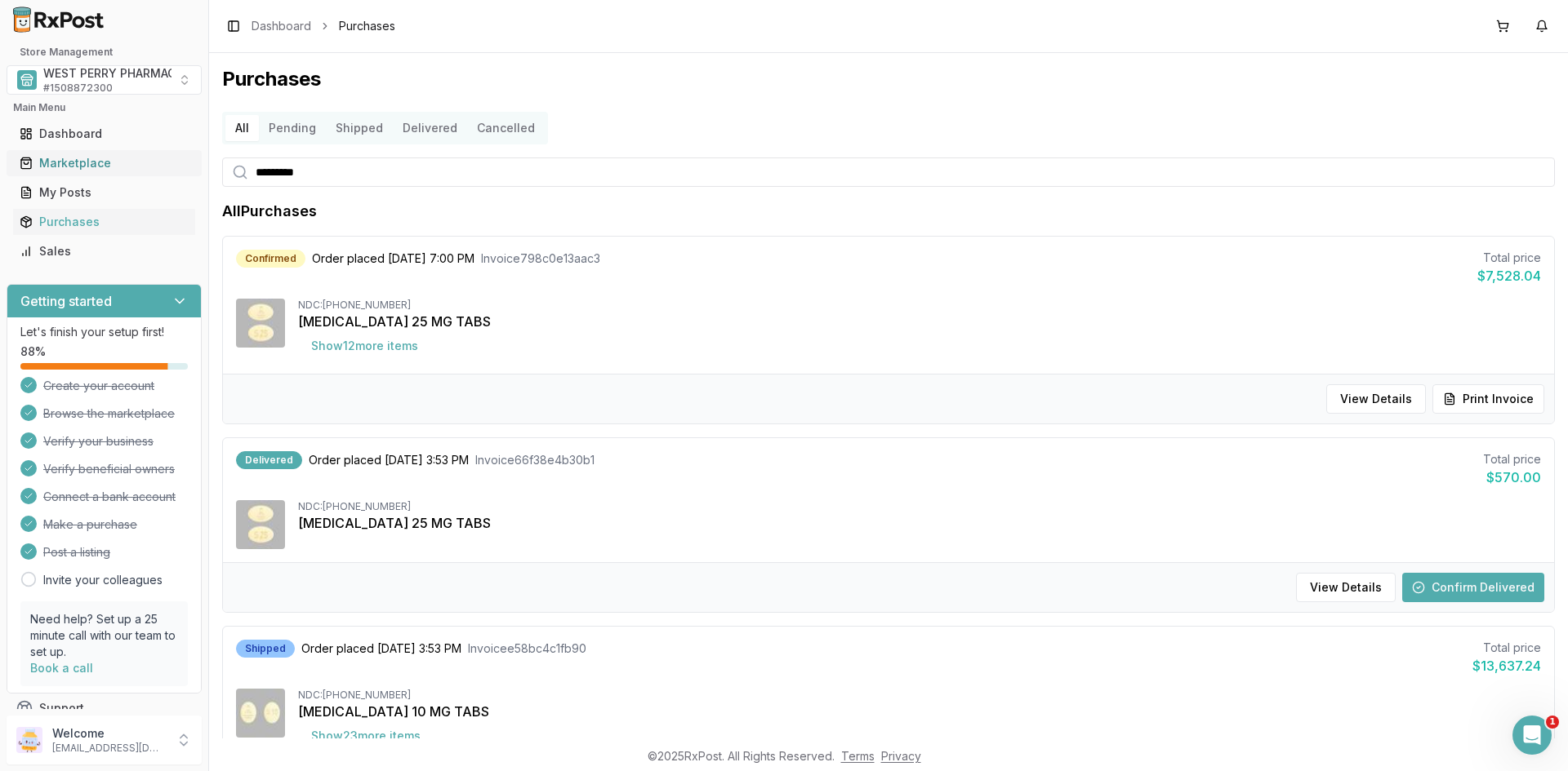
click at [96, 159] on div "Marketplace" at bounding box center [104, 163] width 169 height 17
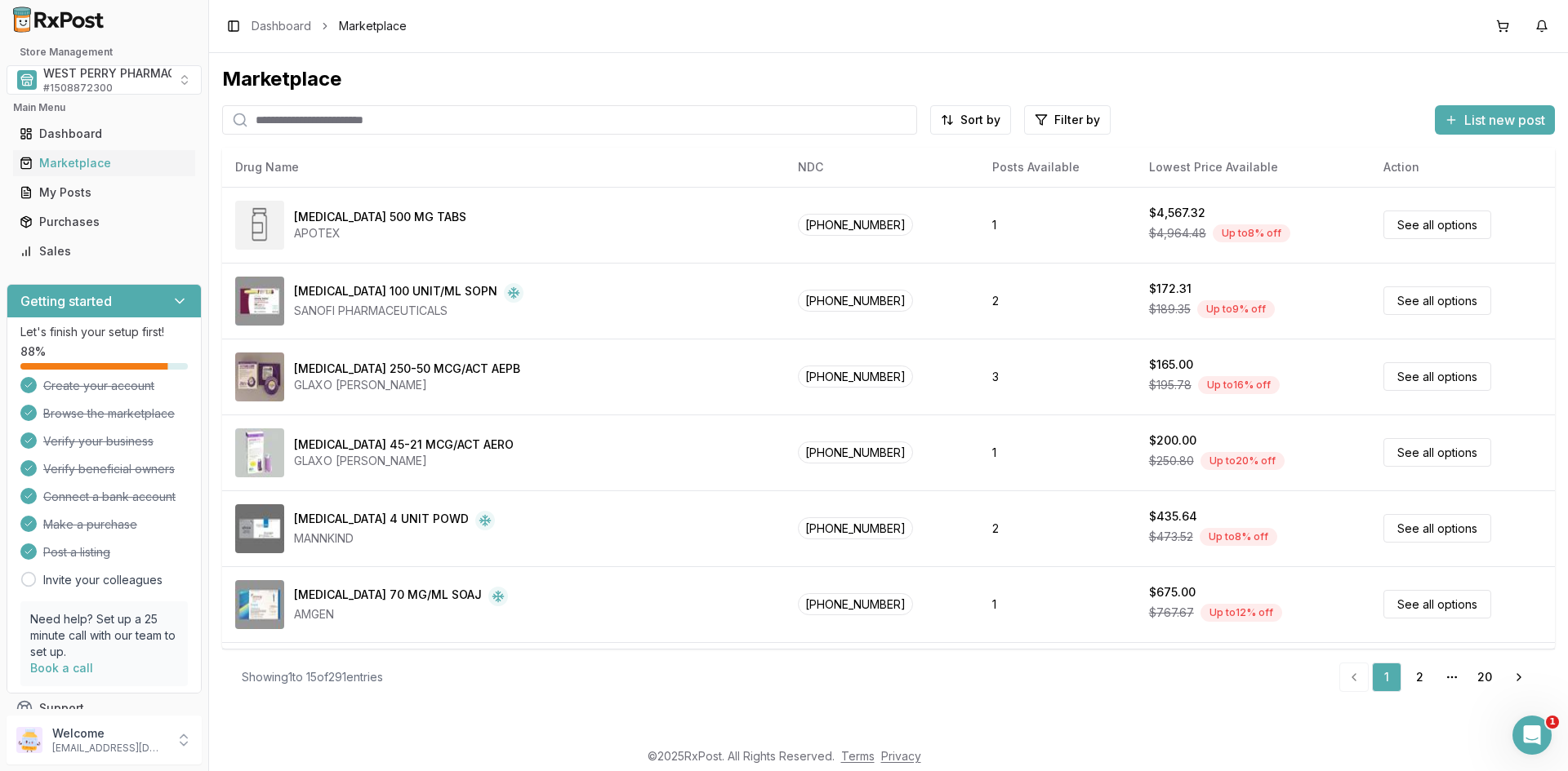
click at [284, 167] on th "Drug Name" at bounding box center [503, 167] width 563 height 40
click at [298, 170] on th "Drug Name" at bounding box center [503, 167] width 563 height 40
click at [307, 128] on input "search" at bounding box center [569, 121] width 695 height 30
type input "*********"
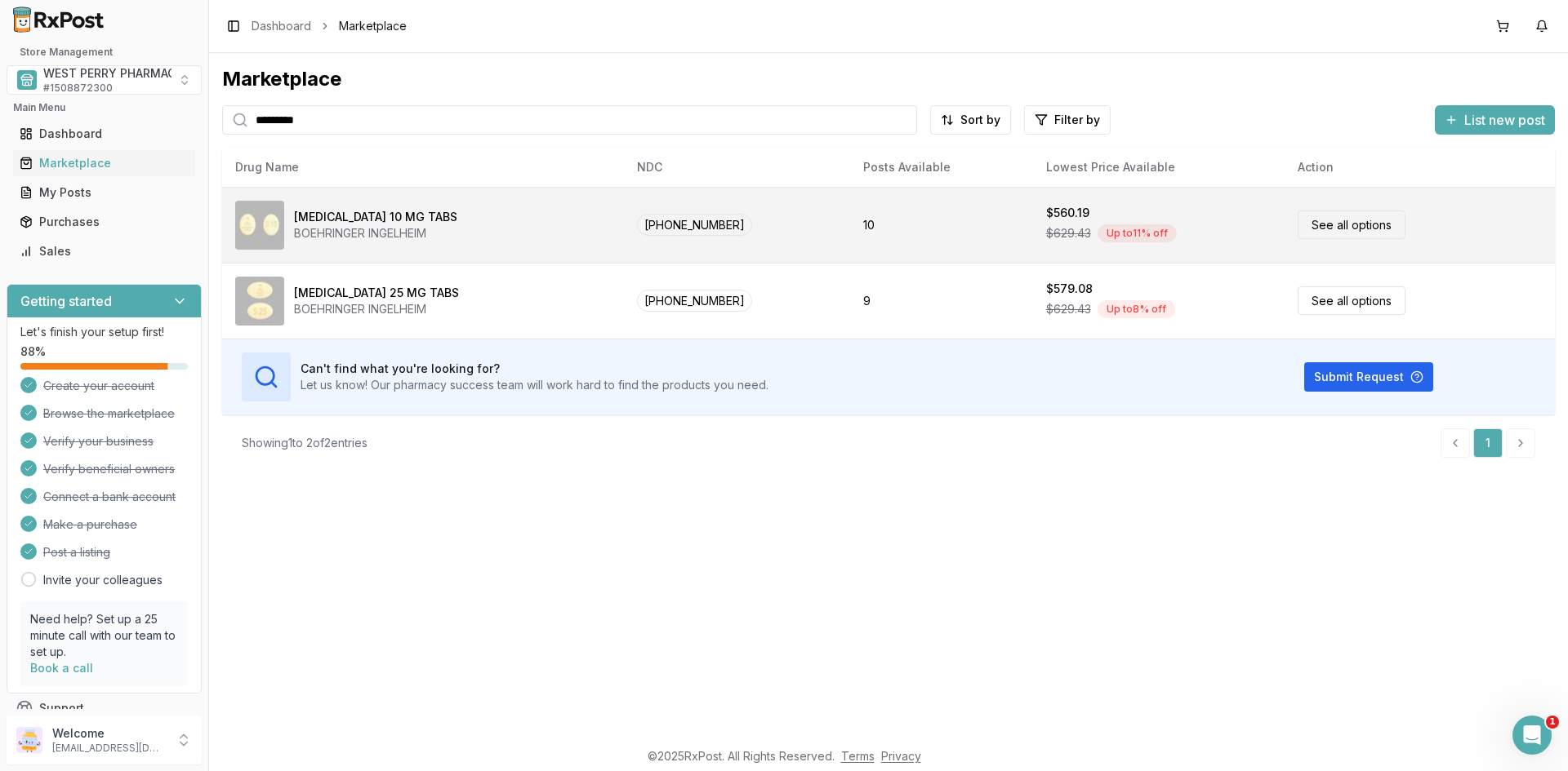
click at [388, 227] on div "BOEHRINGER INGELHEIM" at bounding box center [375, 233] width 163 height 17
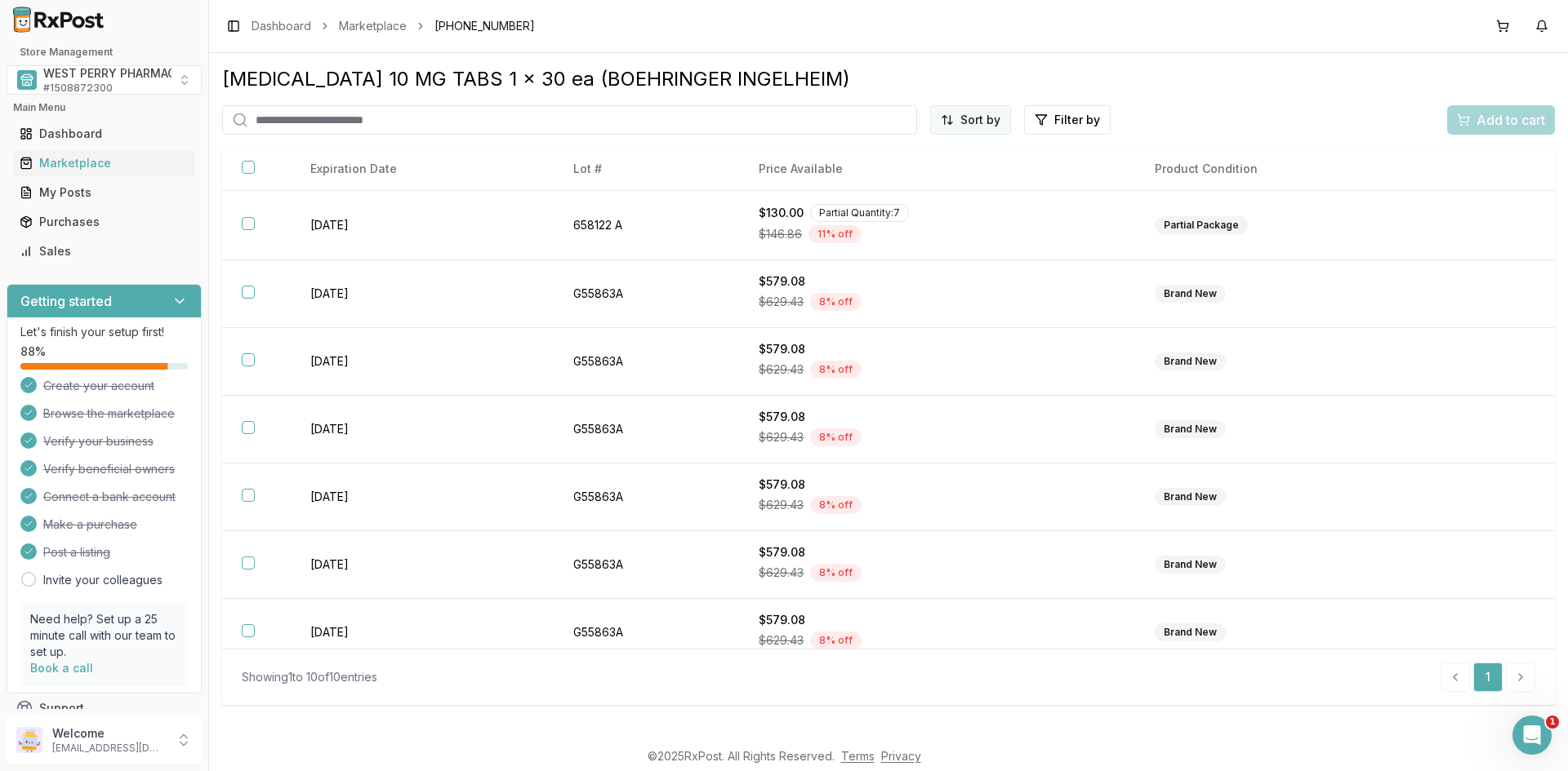
click at [976, 119] on html "Store Management WEST PERRY PHARMACY INC # 1508872300 Main Menu Dashboard Marke…" at bounding box center [784, 386] width 1568 height 771
click at [956, 200] on div "Best Discount (High to Low)" at bounding box center [930, 215] width 155 height 43
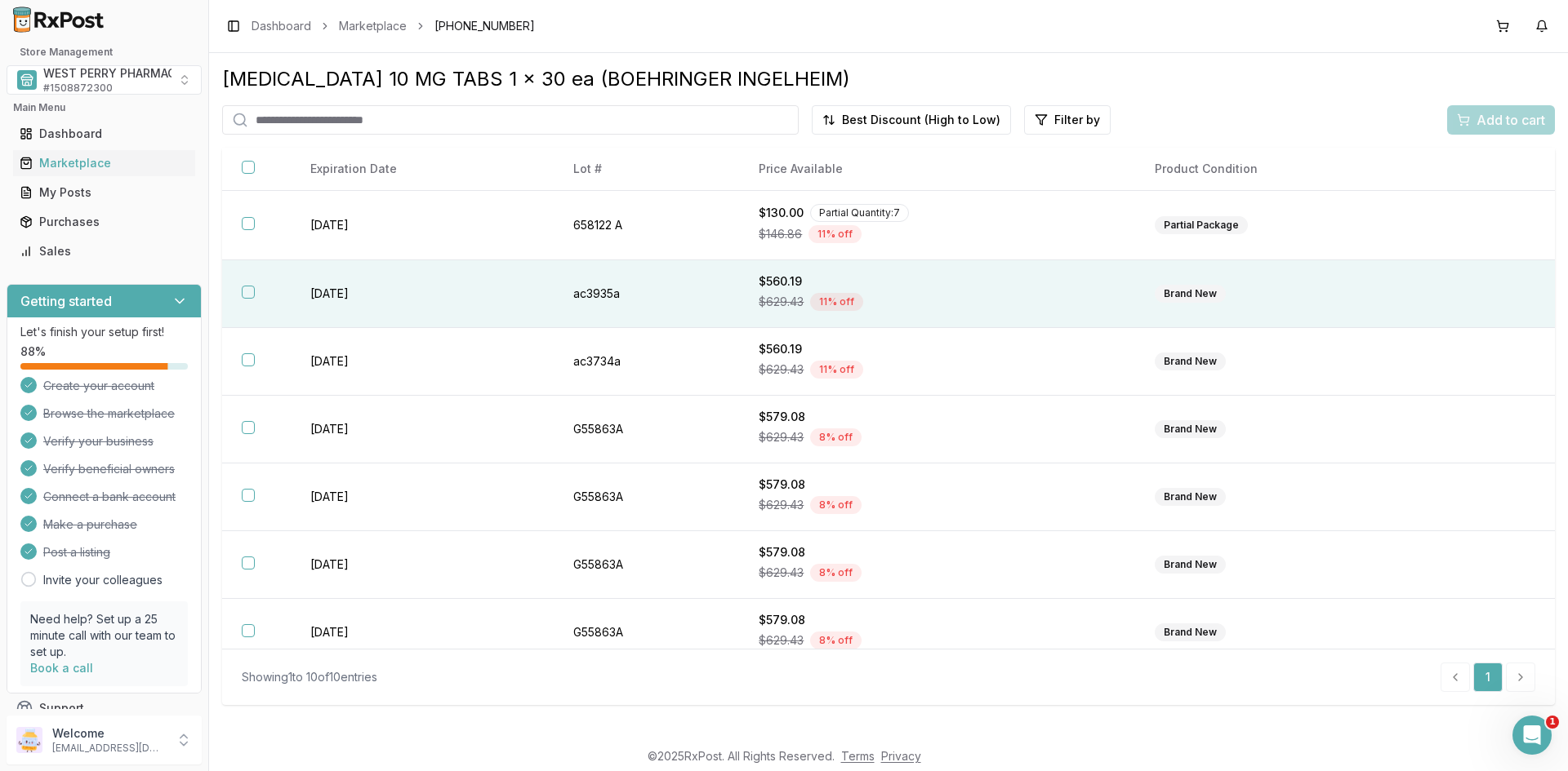
click at [293, 289] on td "[DATE]" at bounding box center [422, 294] width 263 height 68
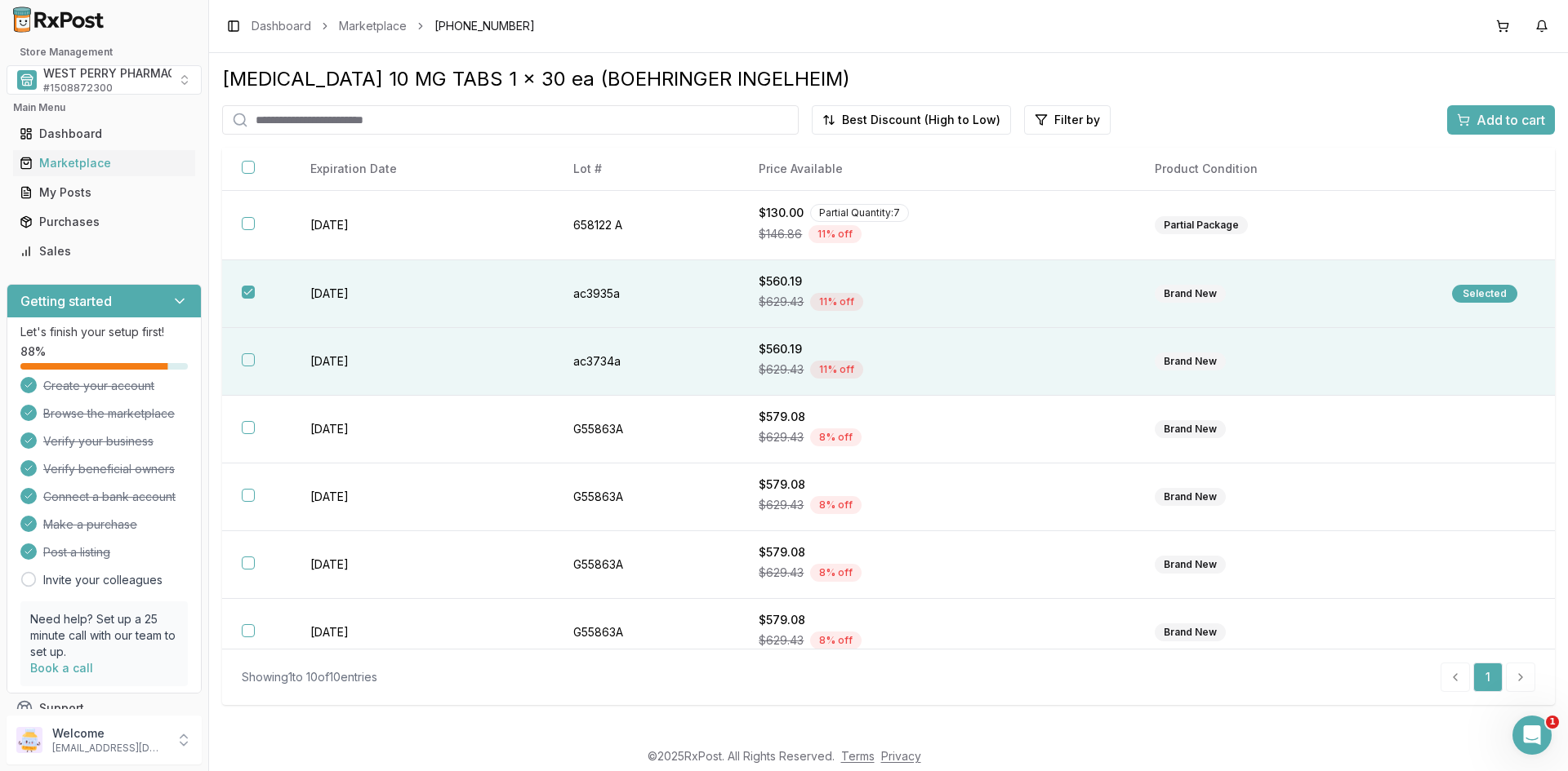
click at [320, 346] on td "[DATE]" at bounding box center [422, 362] width 263 height 68
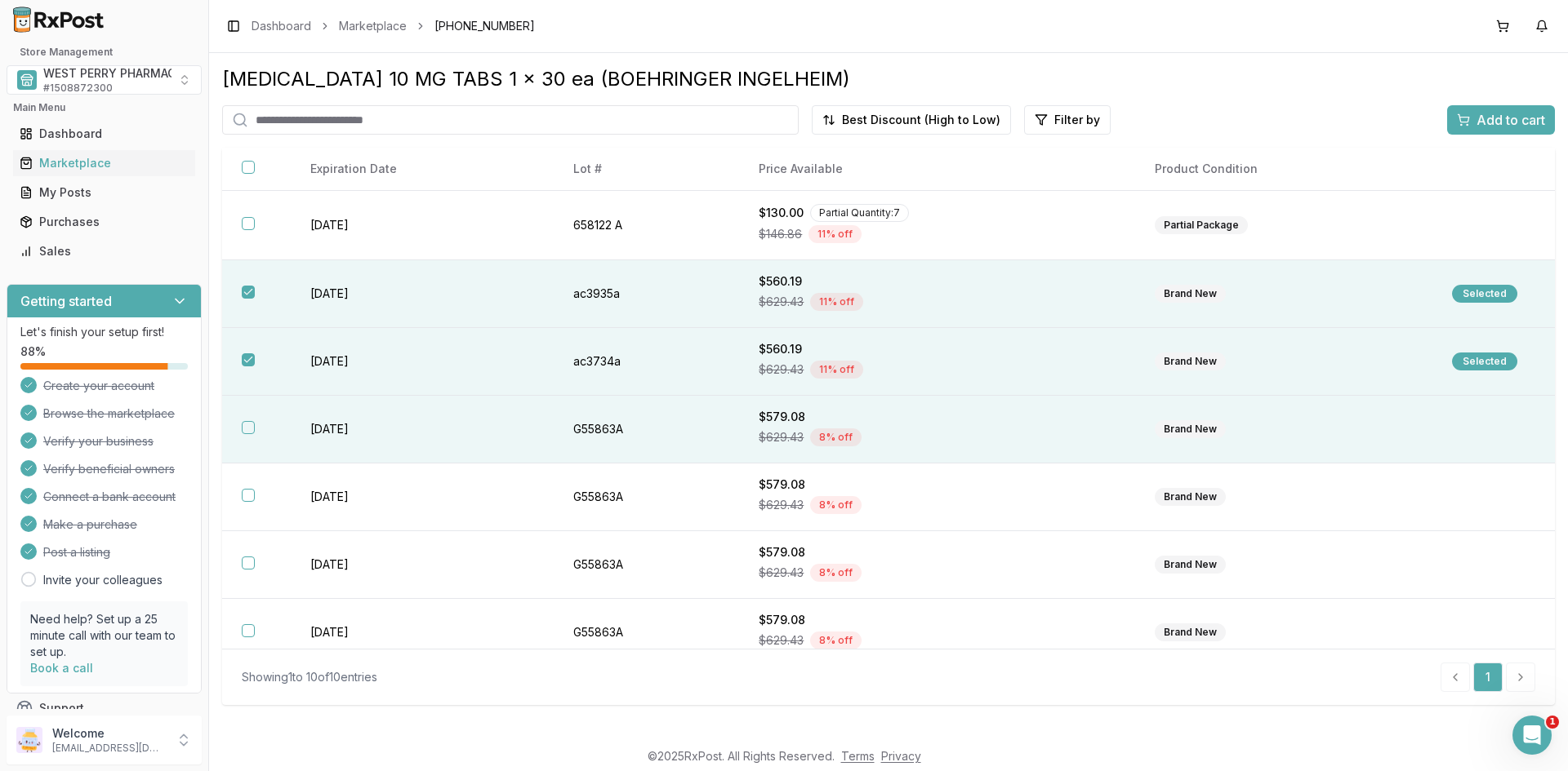
click at [327, 425] on td "[DATE]" at bounding box center [422, 430] width 263 height 68
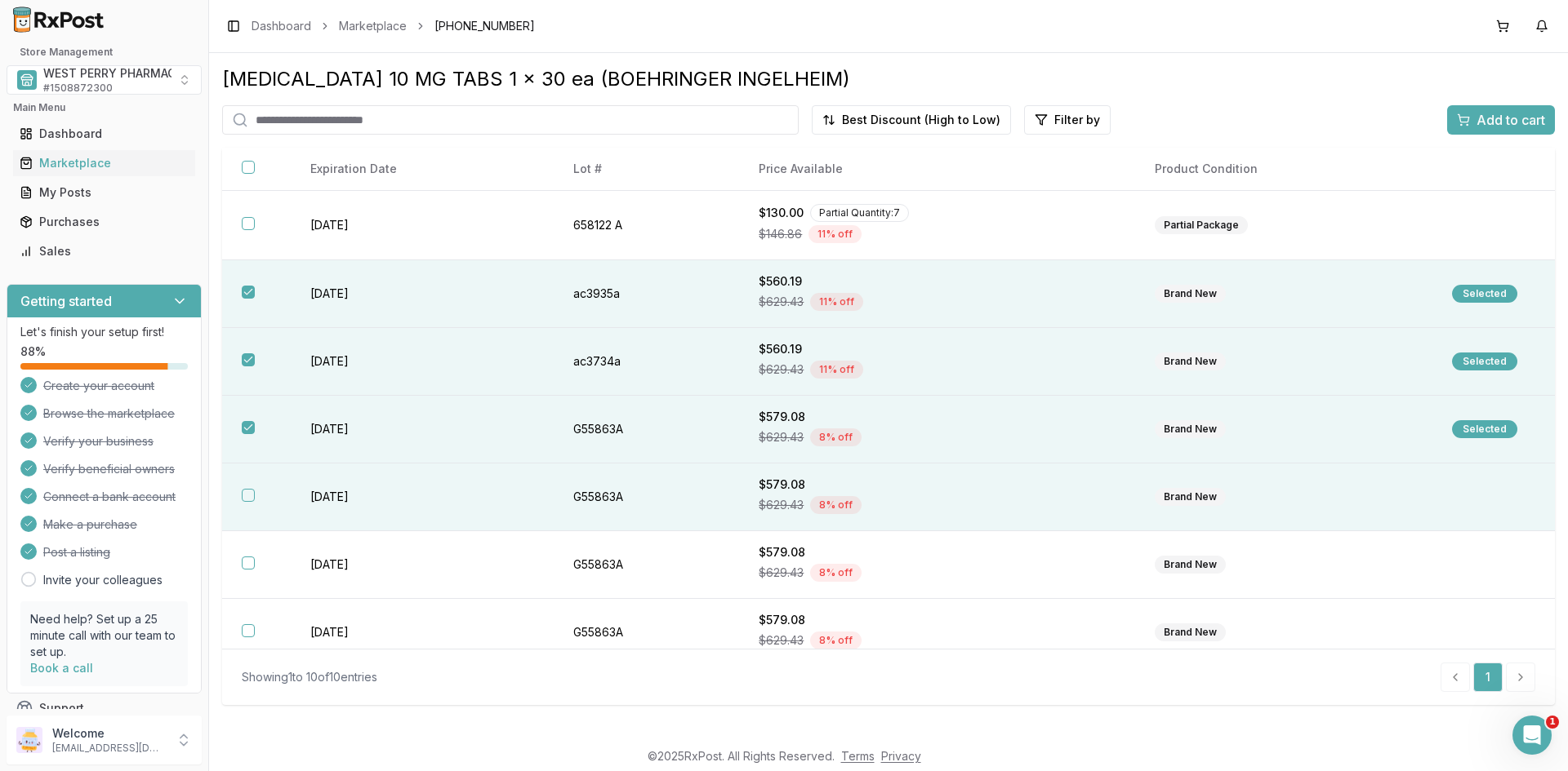
click at [345, 492] on td "[DATE]" at bounding box center [422, 497] width 263 height 68
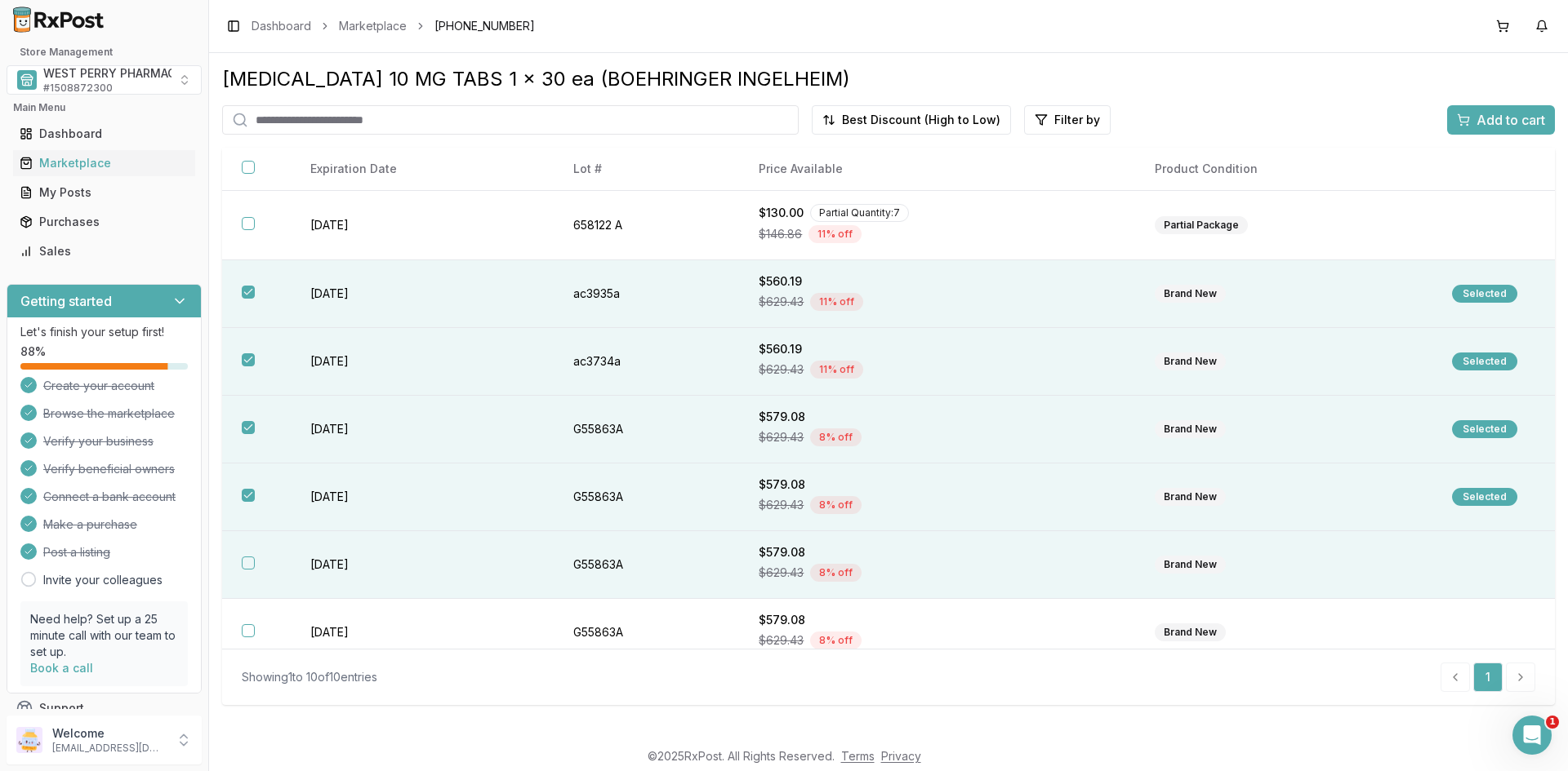
click at [340, 561] on td "[DATE]" at bounding box center [422, 565] width 263 height 68
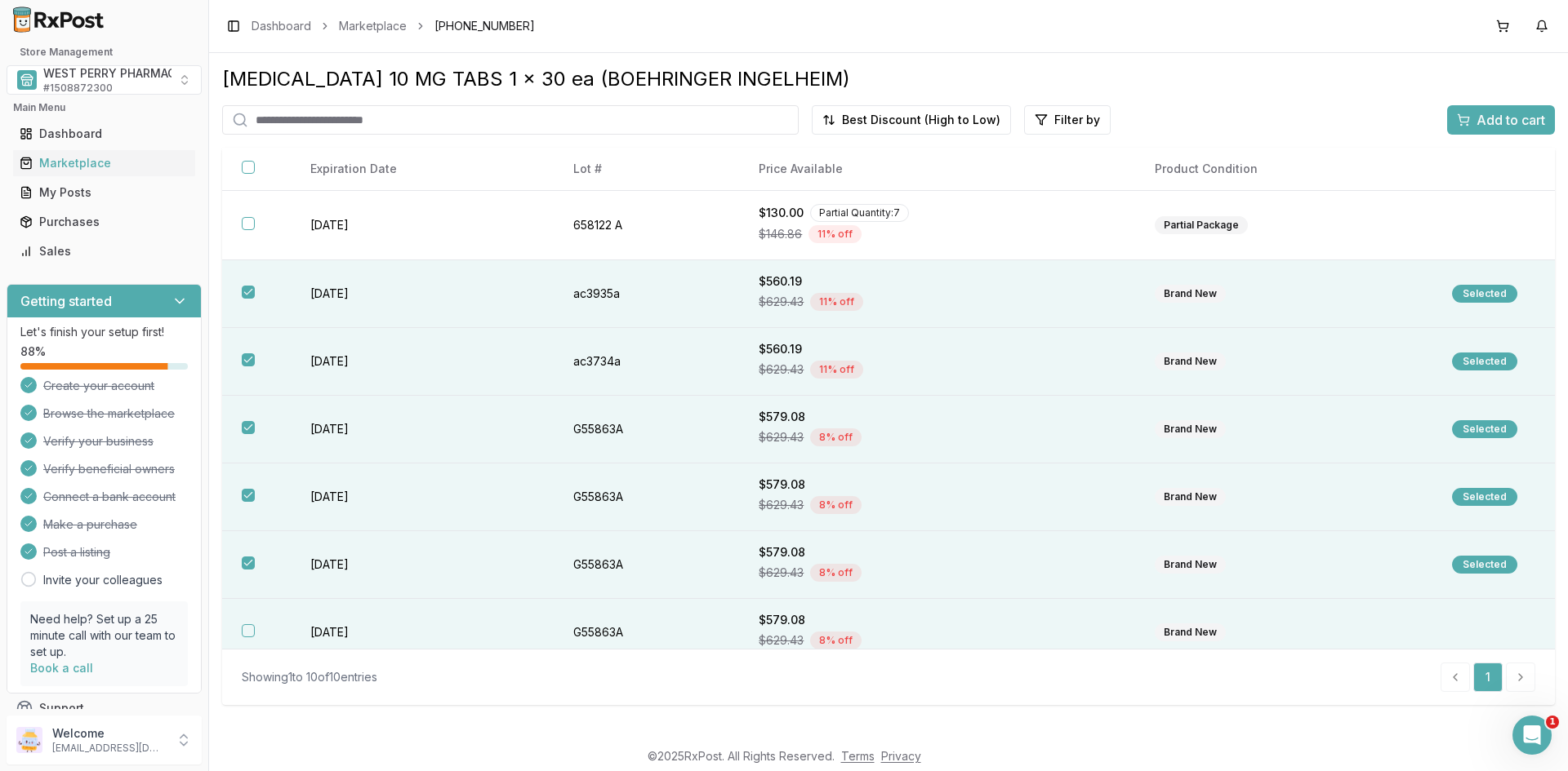
click at [340, 633] on td "[DATE]" at bounding box center [422, 633] width 263 height 68
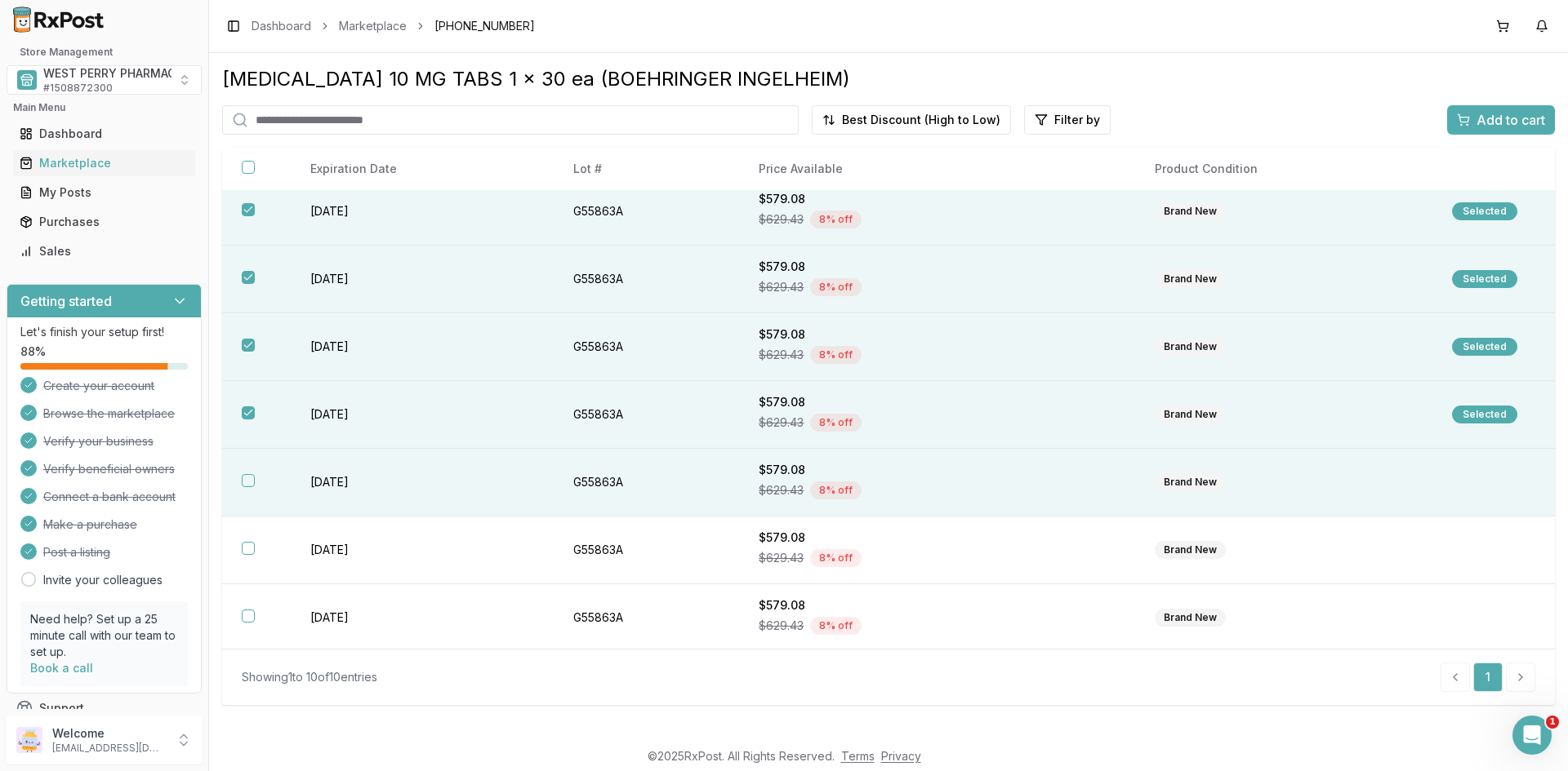
scroll to position [220, 0]
click at [358, 479] on td "[DATE]" at bounding box center [422, 480] width 263 height 68
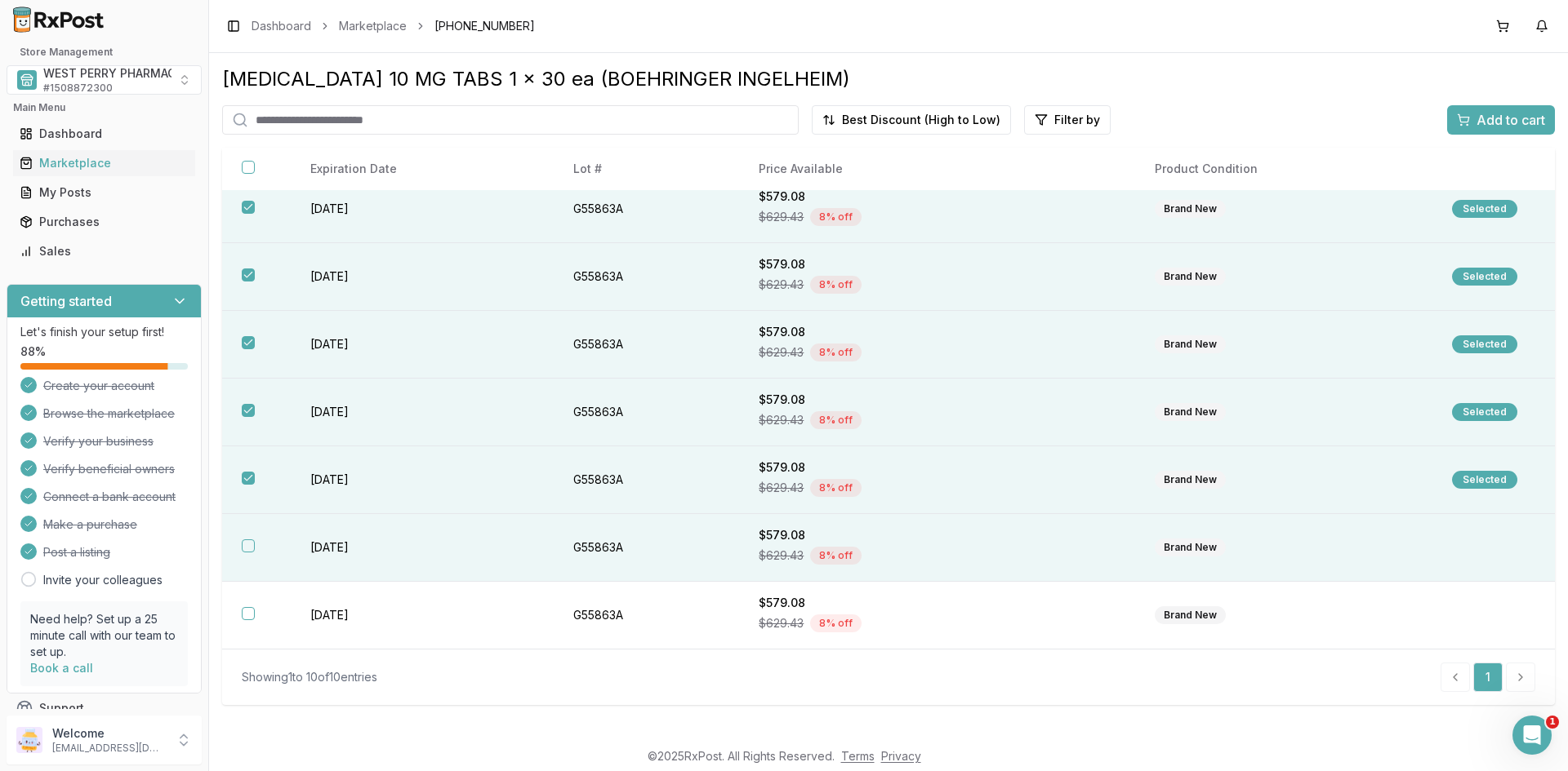
click at [353, 541] on td "[DATE]" at bounding box center [422, 548] width 263 height 68
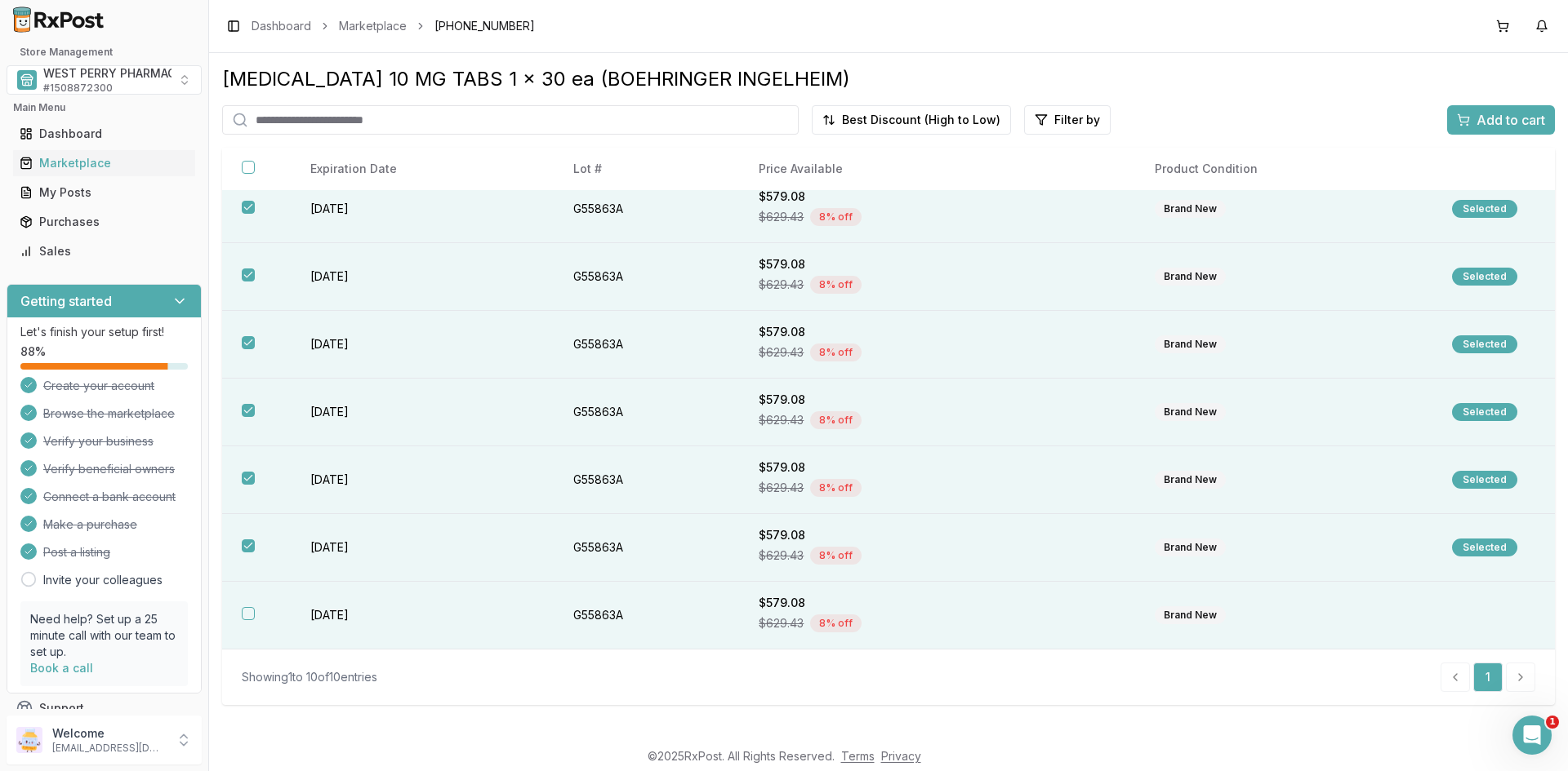
click at [353, 628] on td "[DATE]" at bounding box center [422, 616] width 263 height 68
click at [1490, 113] on span "Add to cart" at bounding box center [1510, 120] width 68 height 20
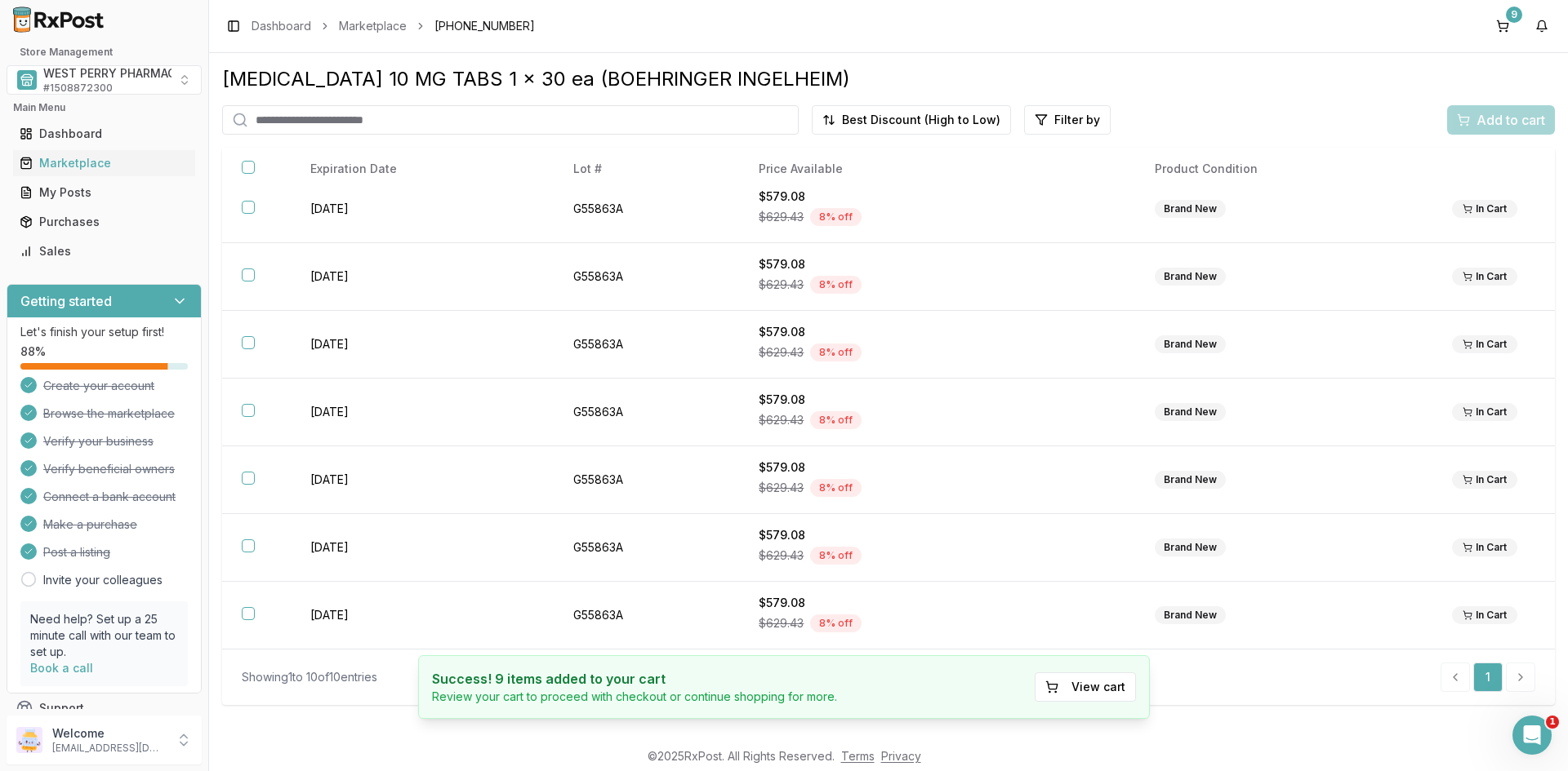
click at [1522, 679] on li "pagination" at bounding box center [1521, 678] width 30 height 30
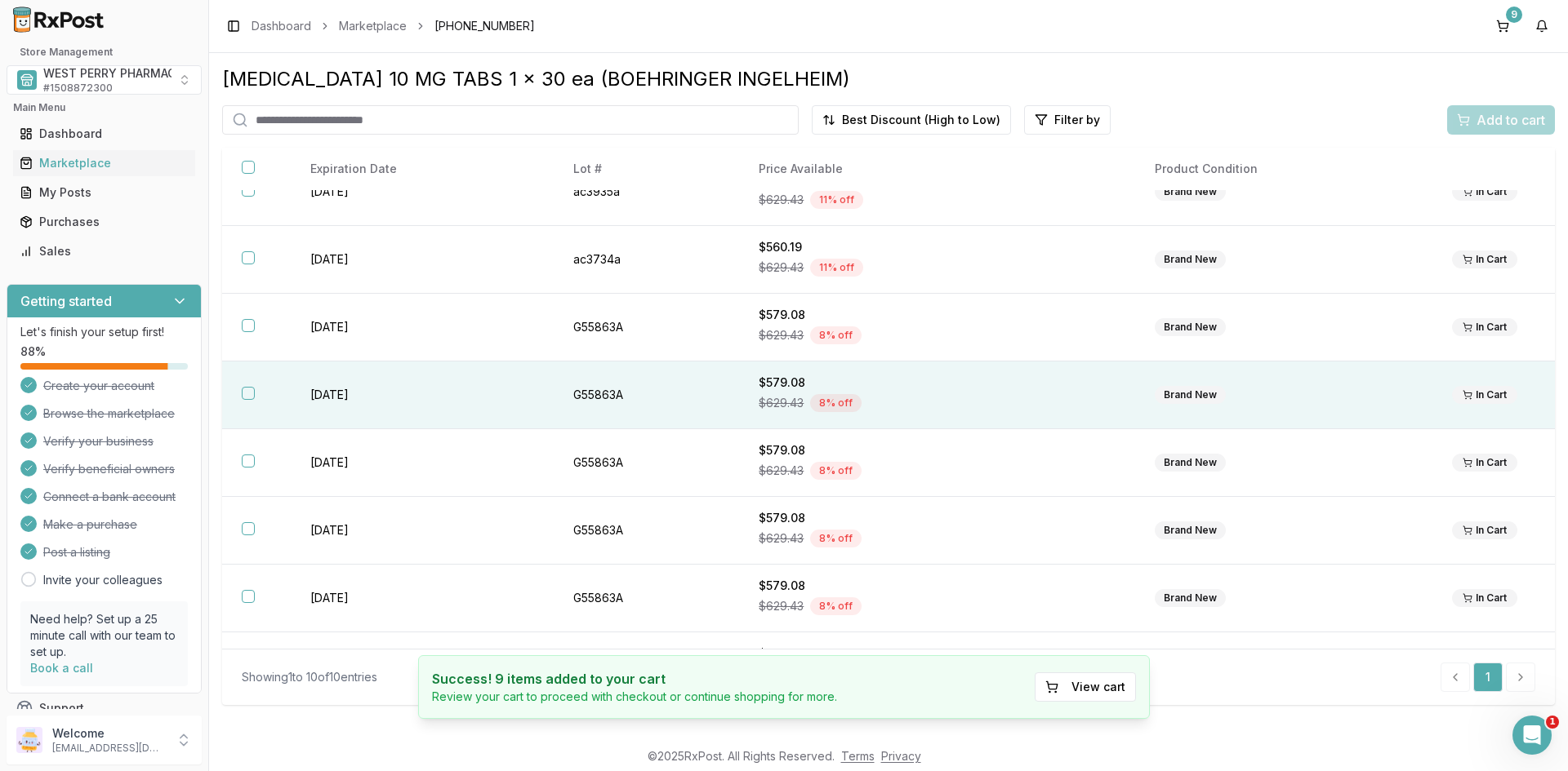
scroll to position [0, 0]
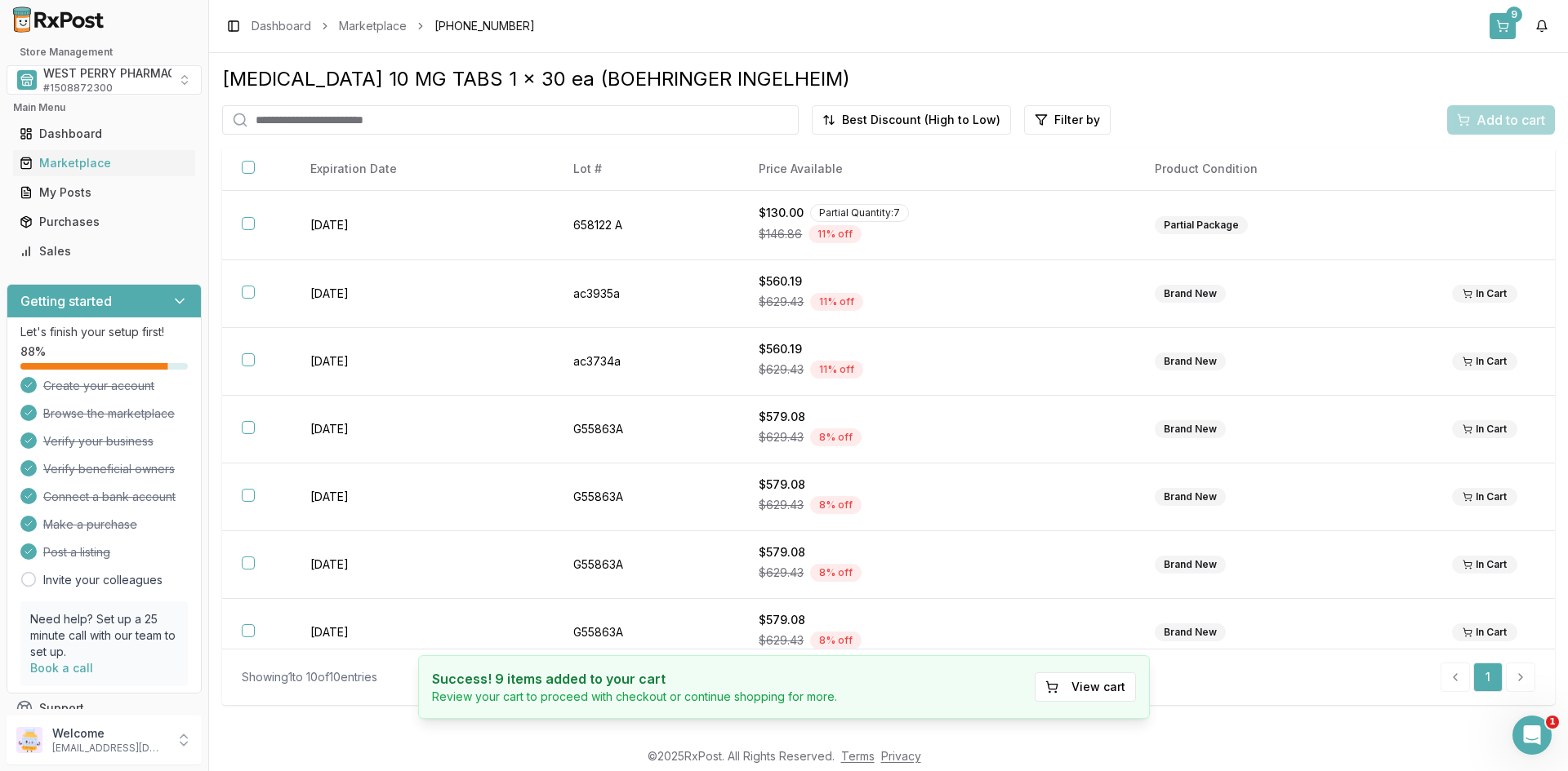
click at [1505, 30] on button "9" at bounding box center [1502, 26] width 26 height 26
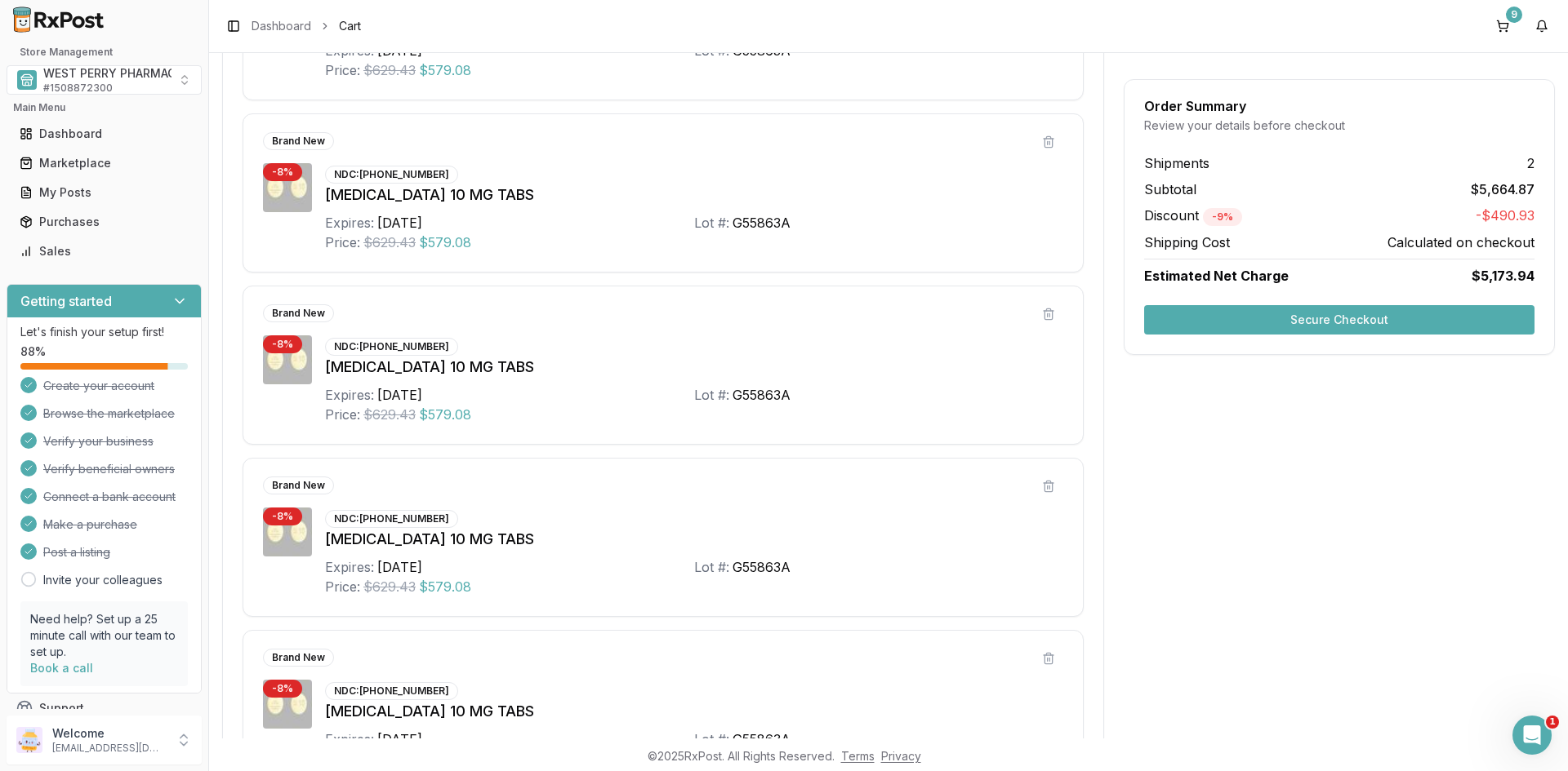
scroll to position [1386, 0]
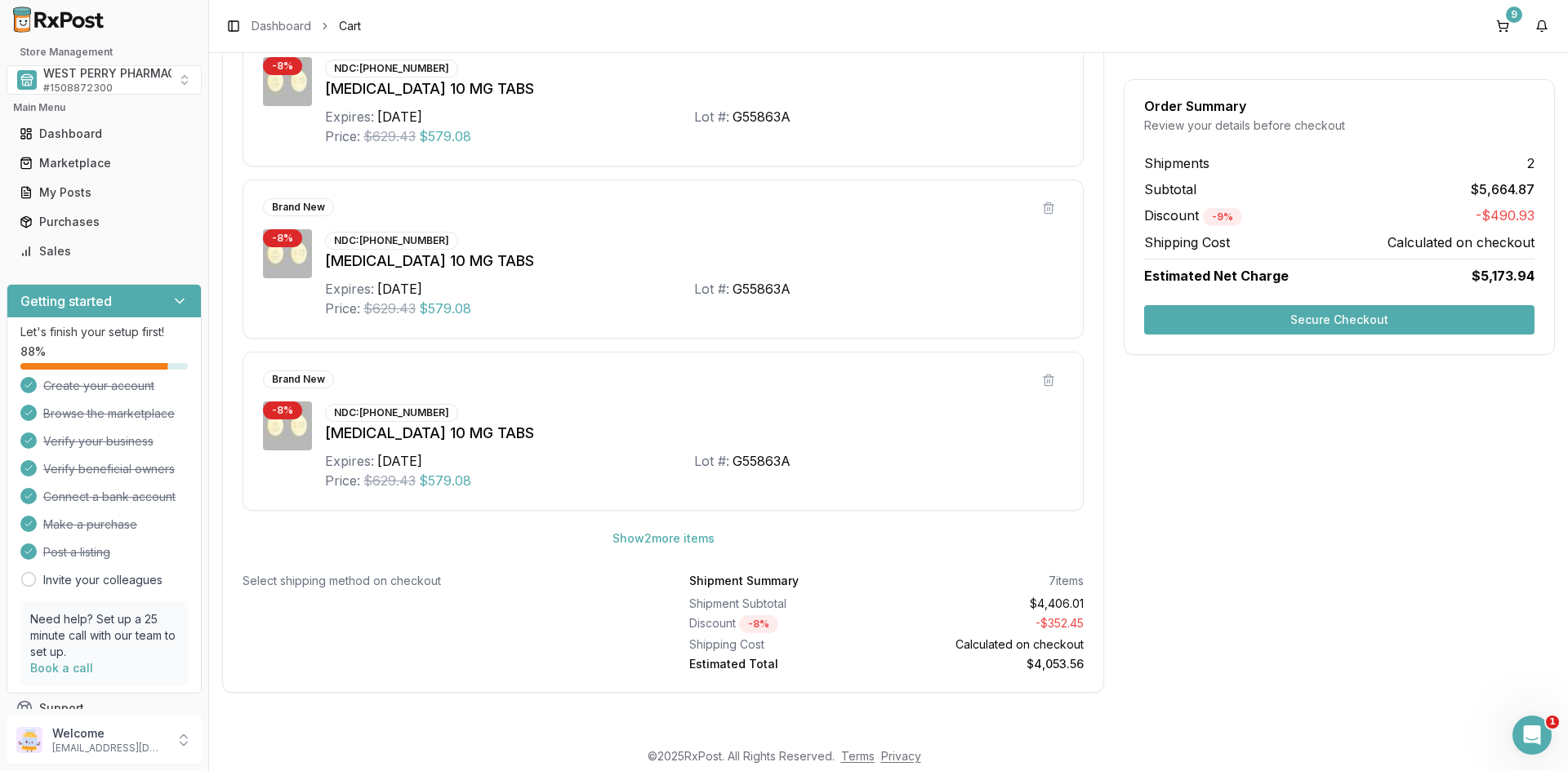
click at [1374, 316] on button "Secure Checkout" at bounding box center [1339, 320] width 391 height 30
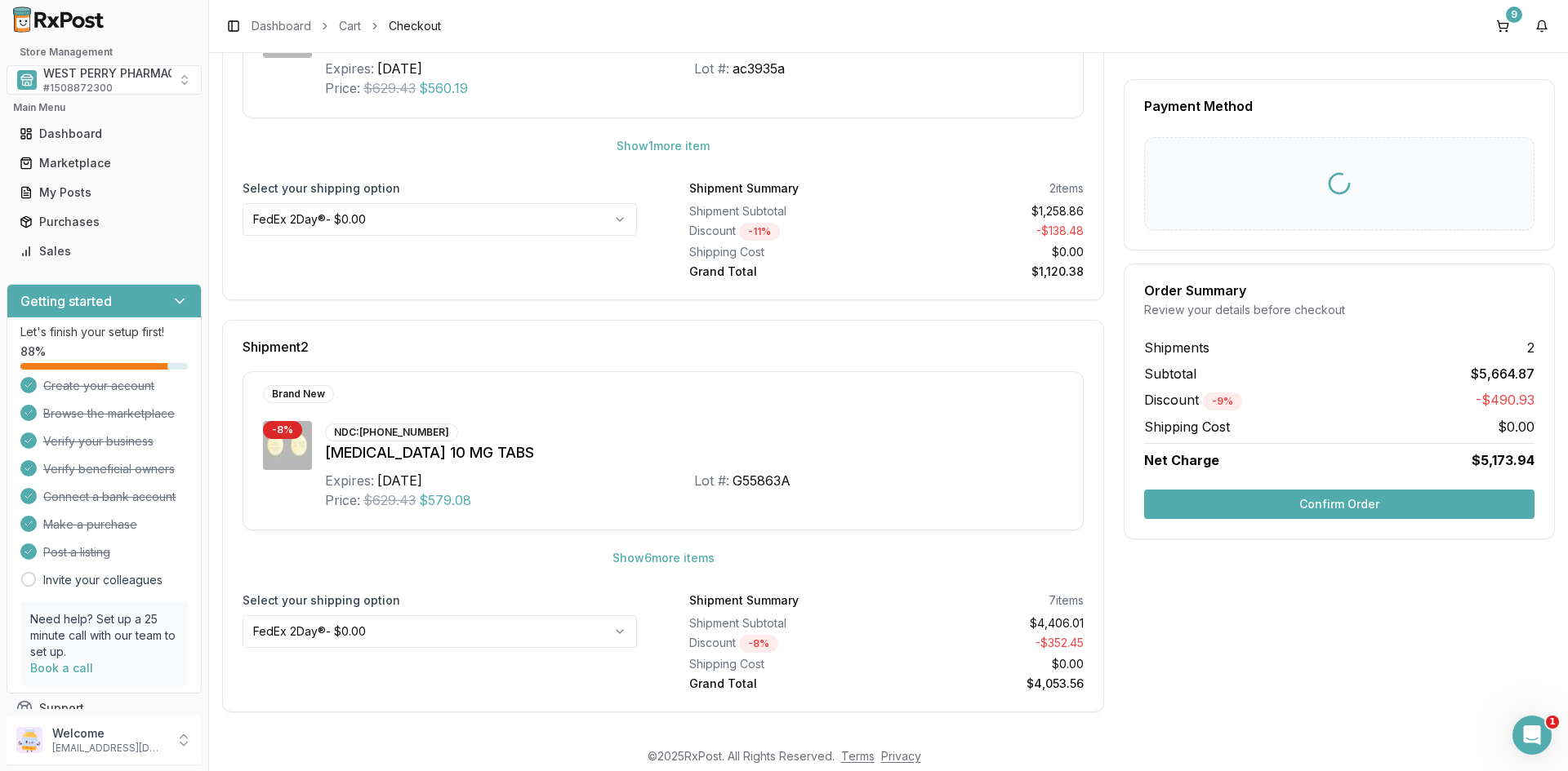
scroll to position [13, 0]
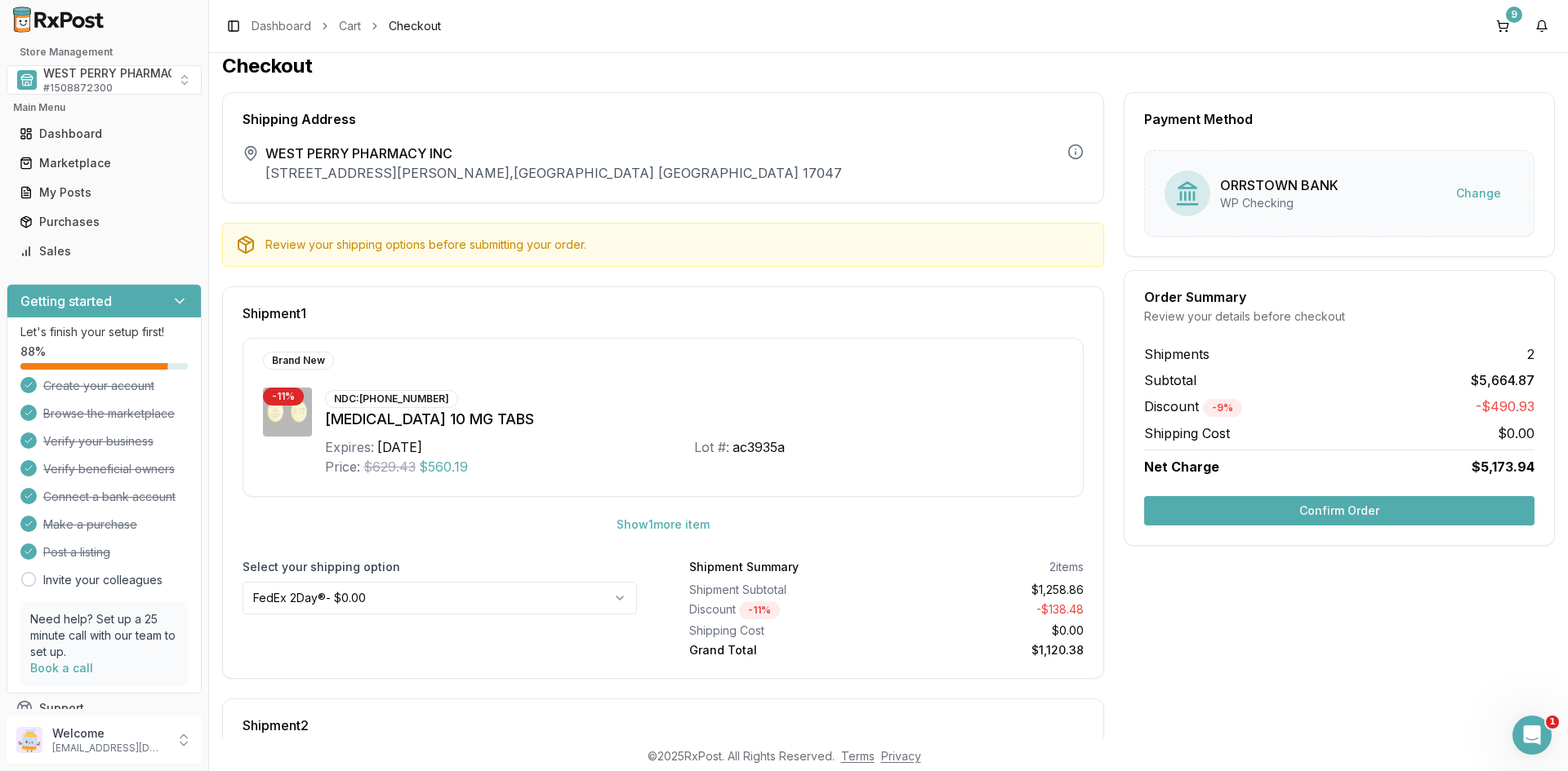
click at [1279, 515] on button "Confirm Order" at bounding box center [1339, 511] width 391 height 30
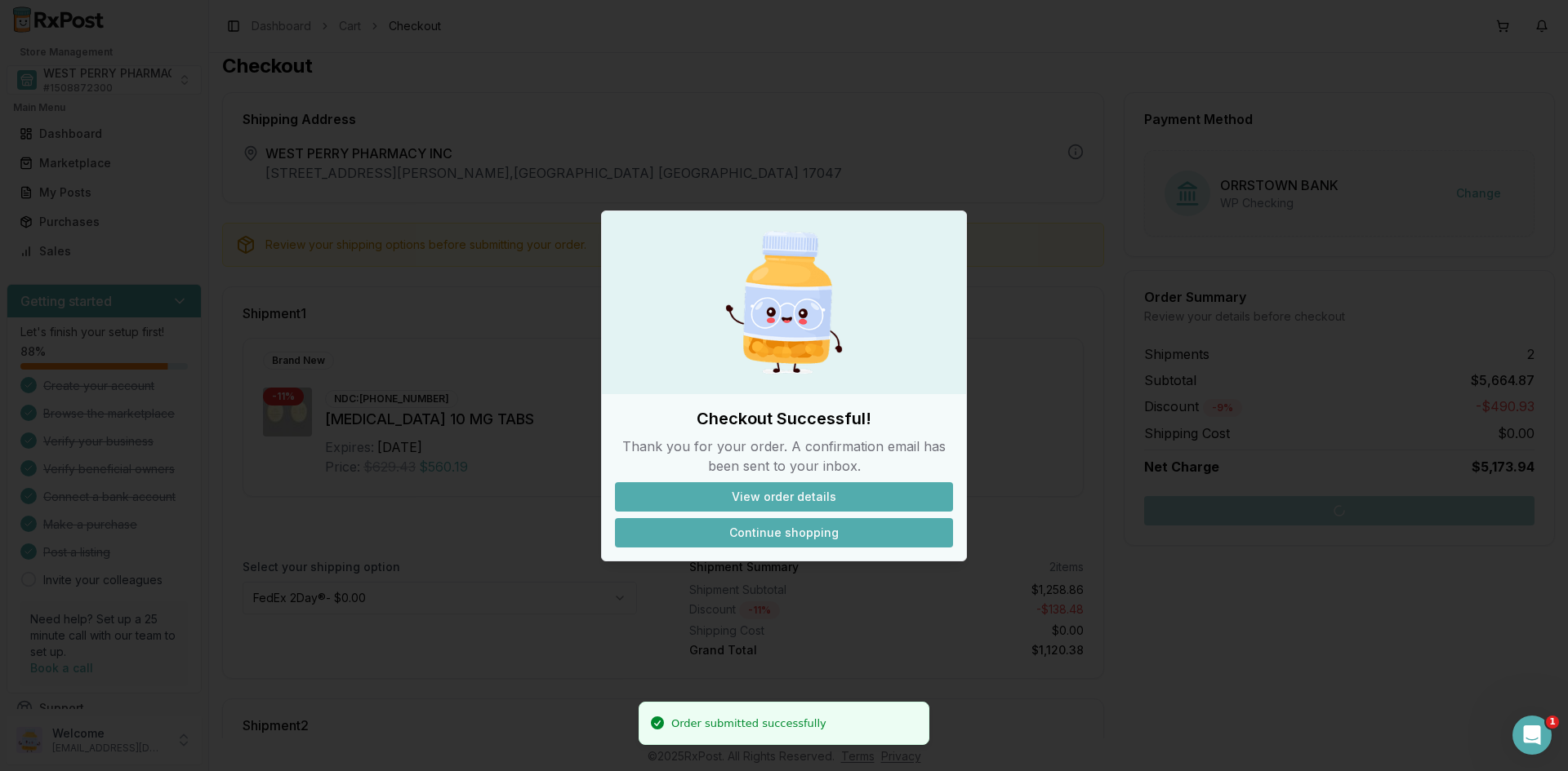
click at [749, 541] on button "Continue shopping" at bounding box center [784, 533] width 338 height 30
